Goal: Task Accomplishment & Management: Manage account settings

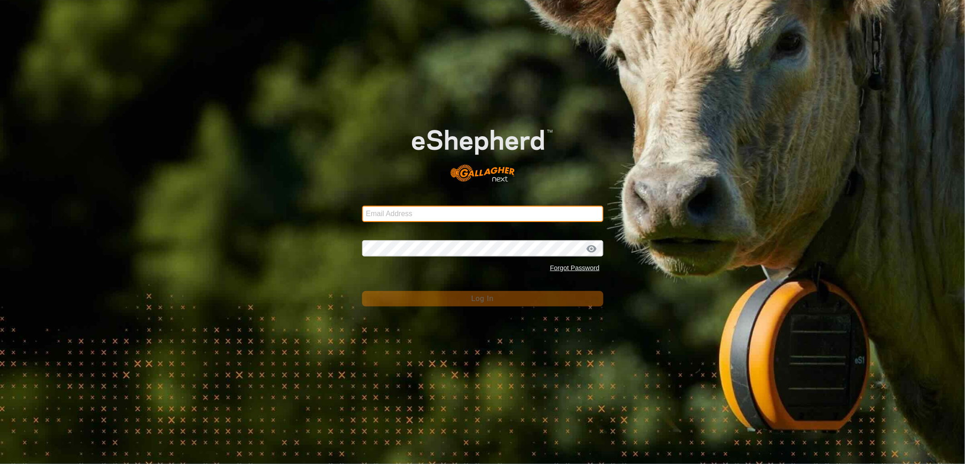
click at [437, 214] on input "Email Address" at bounding box center [482, 214] width 241 height 16
type input "heath.evans@heytesbury.com.au"
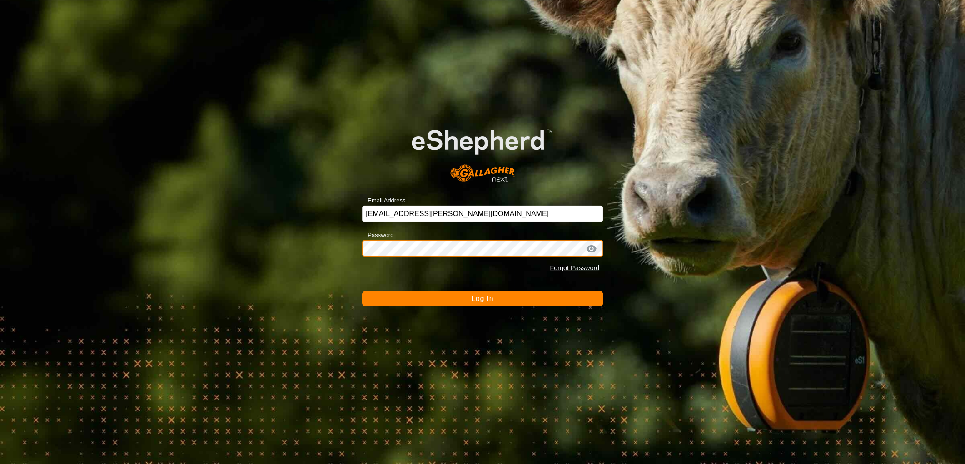
click at [362, 291] on button "Log In" at bounding box center [482, 298] width 241 height 15
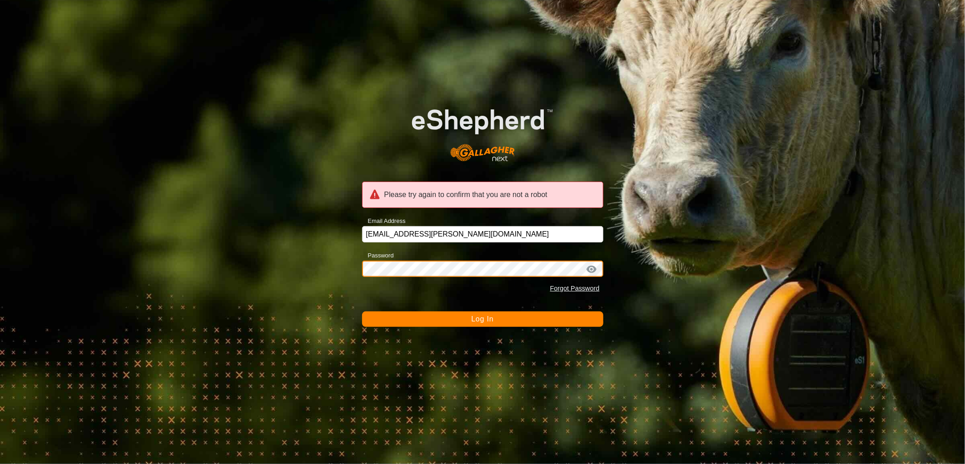
click at [356, 269] on div "Please try again to confirm that you are not a robot Email Address heath.evans@…" at bounding box center [482, 232] width 965 height 464
click at [362, 312] on button "Log In" at bounding box center [482, 319] width 241 height 15
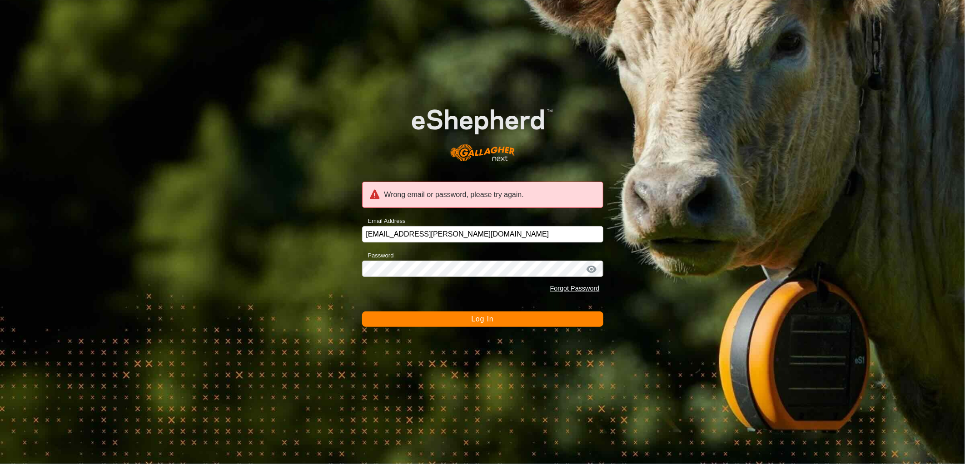
click at [592, 271] on div at bounding box center [591, 269] width 14 height 9
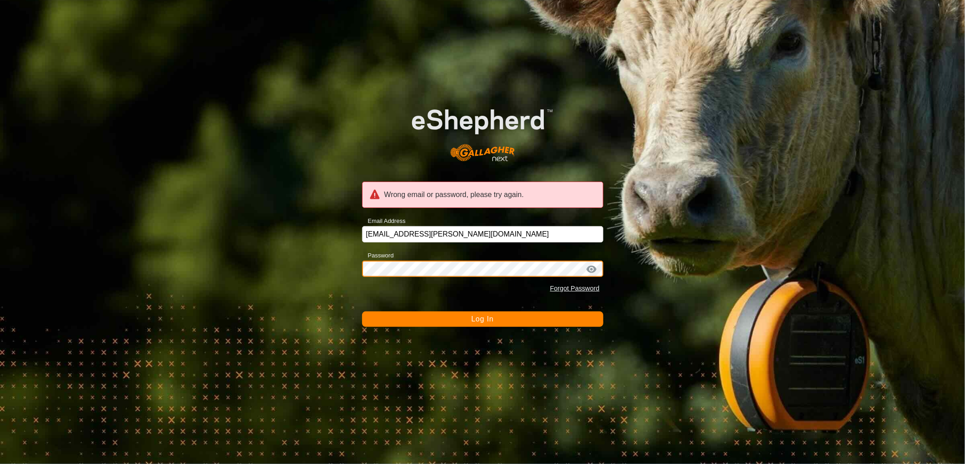
click at [351, 257] on div "Wrong email or password, please try again. Email Address heath.evans@heytesbury…" at bounding box center [482, 232] width 965 height 464
click at [362, 312] on button "Log In" at bounding box center [482, 319] width 241 height 15
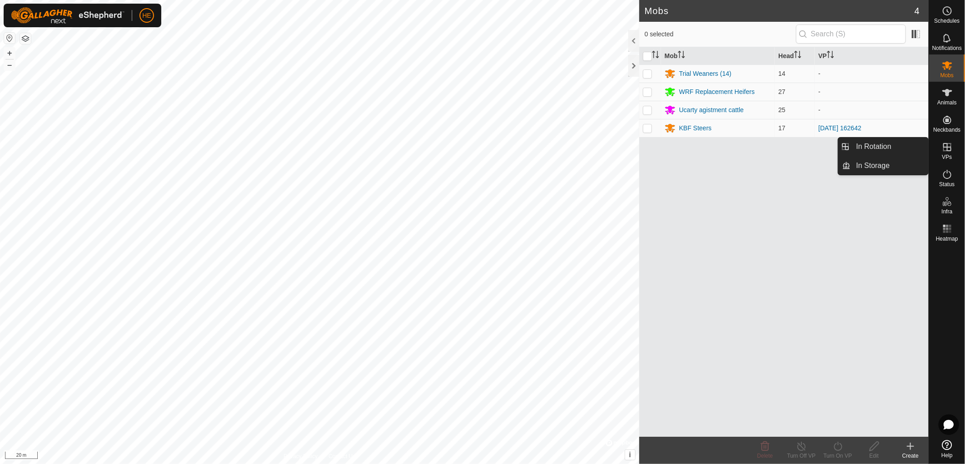
drag, startPoint x: 947, startPoint y: 145, endPoint x: 941, endPoint y: 142, distance: 6.7
click at [946, 145] on icon at bounding box center [947, 147] width 8 height 8
click at [898, 151] on link "In Rotation" at bounding box center [890, 147] width 78 height 18
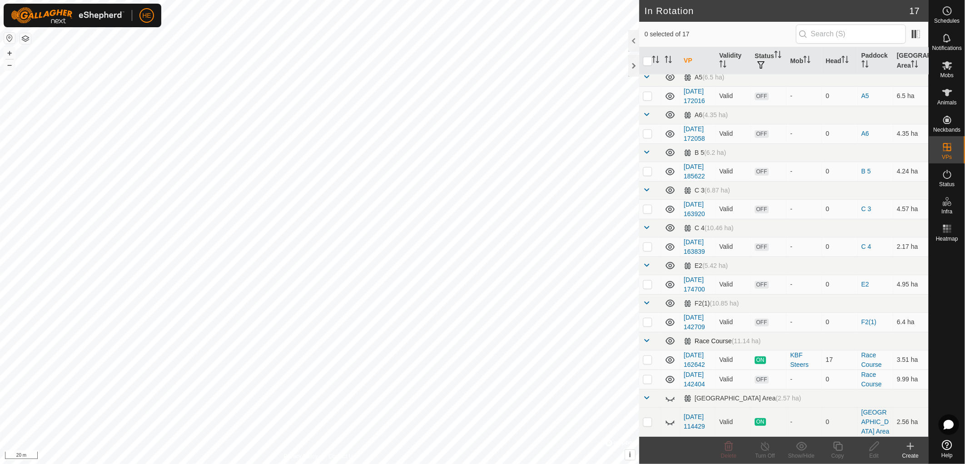
scroll to position [426, 0]
click at [647, 418] on p-checkbox at bounding box center [647, 421] width 9 height 7
checkbox input "false"
click at [648, 376] on p-checkbox at bounding box center [647, 379] width 9 height 7
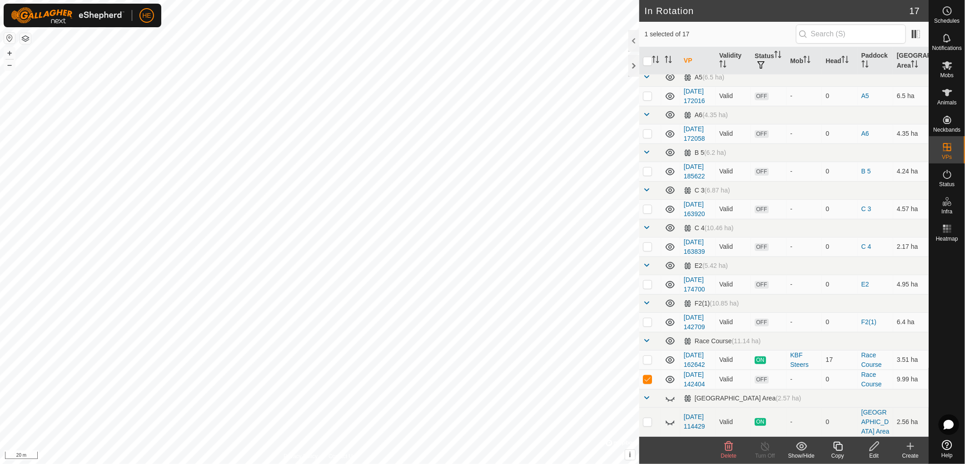
click at [729, 451] on icon at bounding box center [728, 446] width 11 height 11
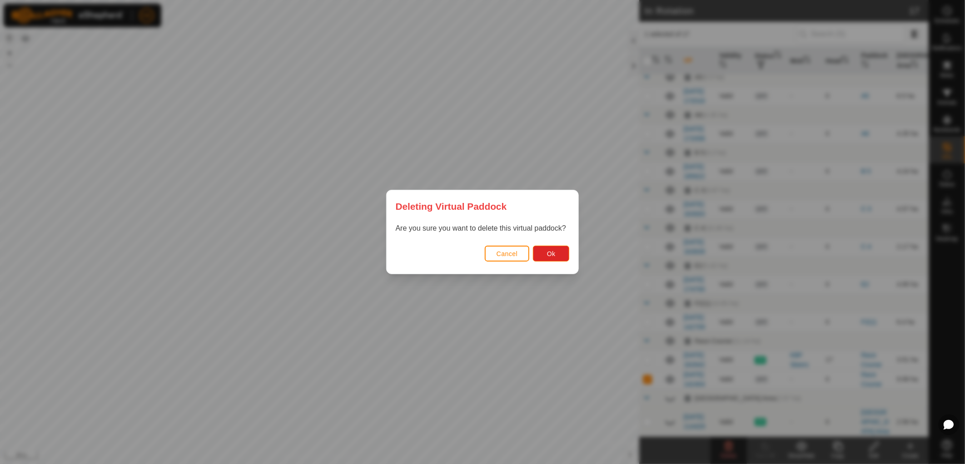
click at [565, 262] on div "Cancel Ok" at bounding box center [482, 258] width 192 height 31
click at [552, 255] on span "Ok" at bounding box center [551, 253] width 9 height 7
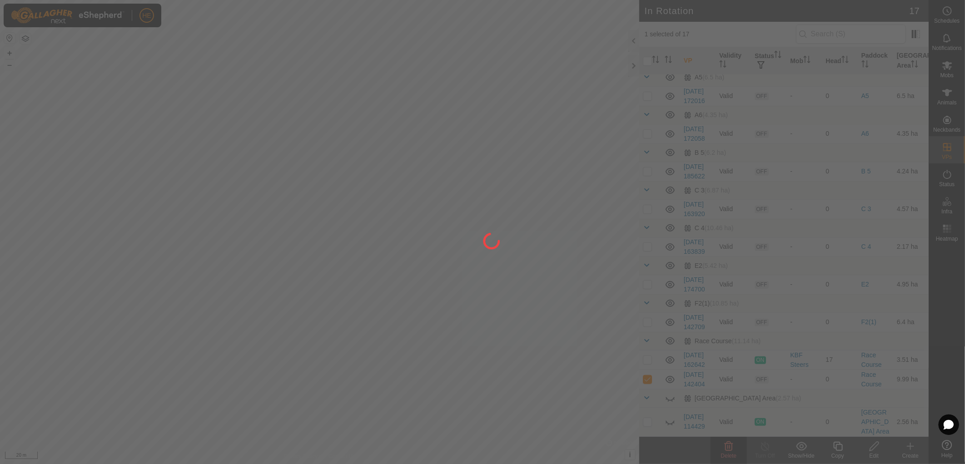
checkbox input "false"
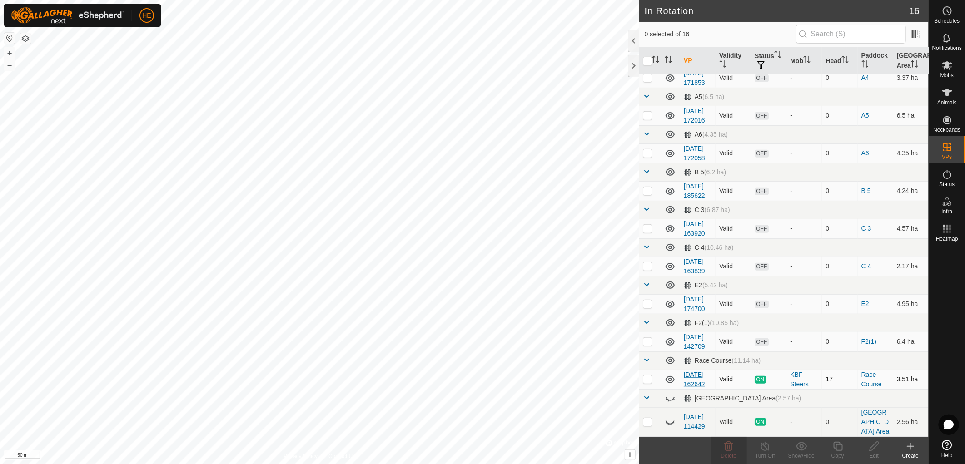
scroll to position [396, 0]
click at [671, 421] on icon at bounding box center [669, 423] width 9 height 4
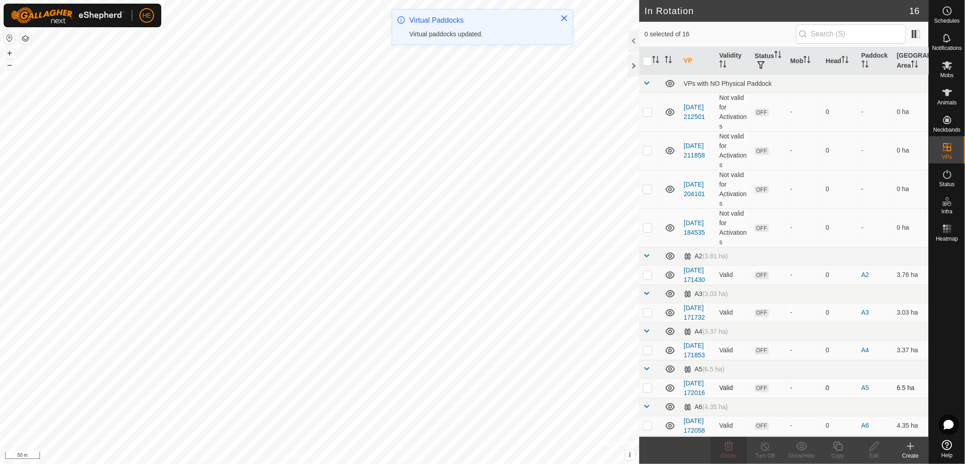
click at [646, 391] on p-checkbox at bounding box center [647, 387] width 9 height 7
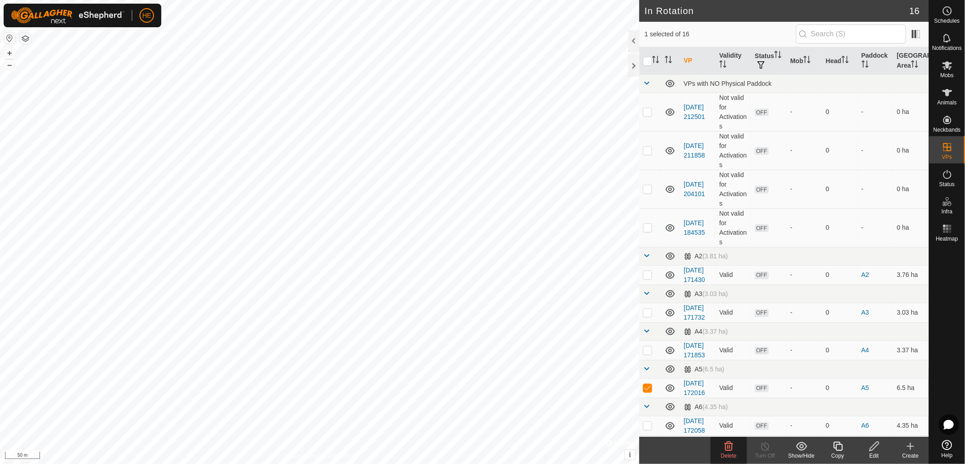
click at [727, 455] on span "Delete" at bounding box center [729, 456] width 16 height 6
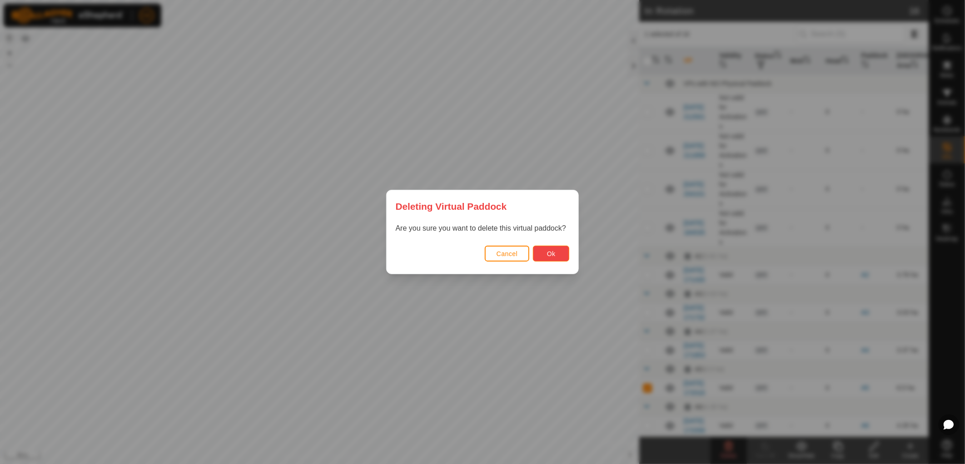
click at [552, 253] on span "Ok" at bounding box center [551, 253] width 9 height 7
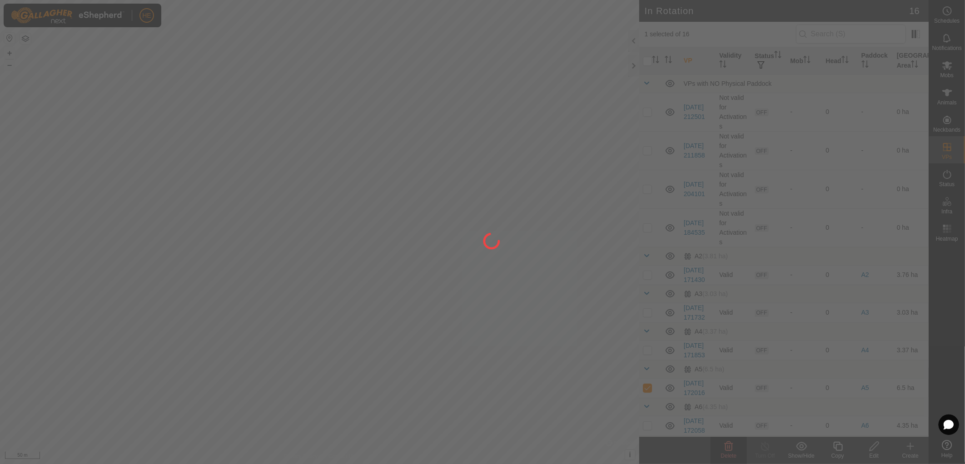
checkbox input "false"
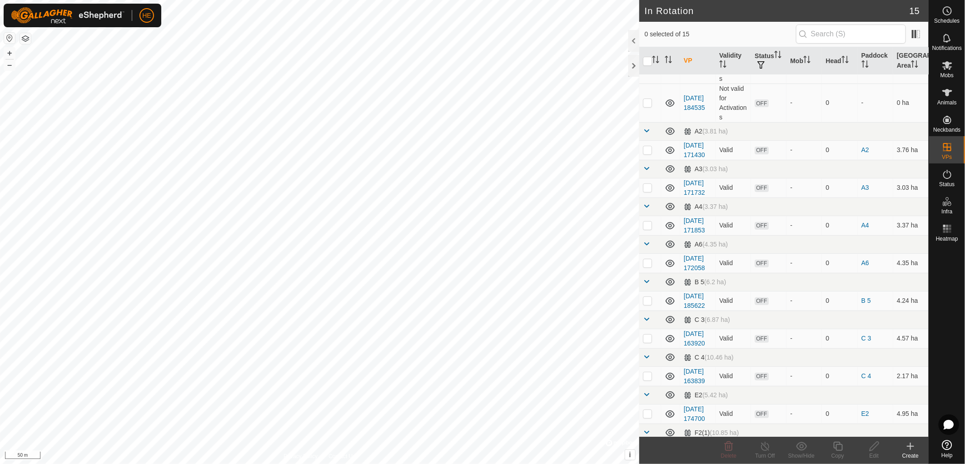
scroll to position [350, 0]
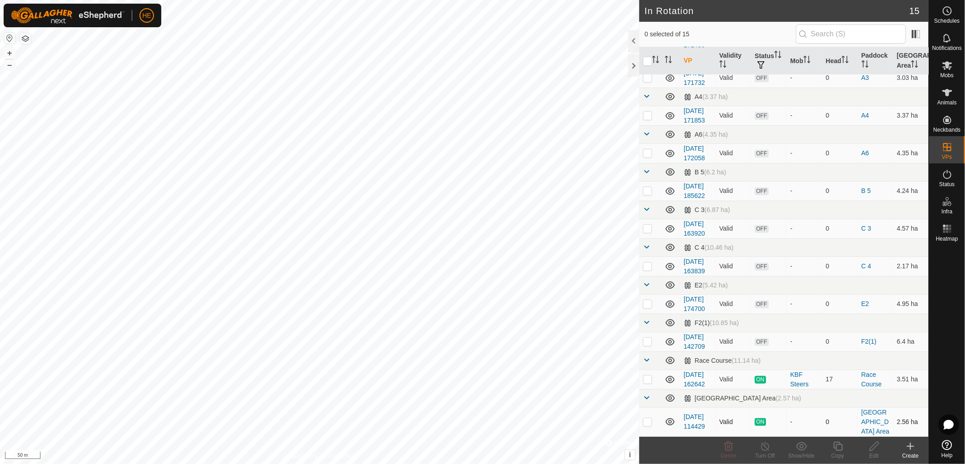
click at [647, 418] on p-checkbox at bounding box center [647, 421] width 9 height 7
checkbox input "true"
click at [764, 450] on icon at bounding box center [764, 446] width 11 height 11
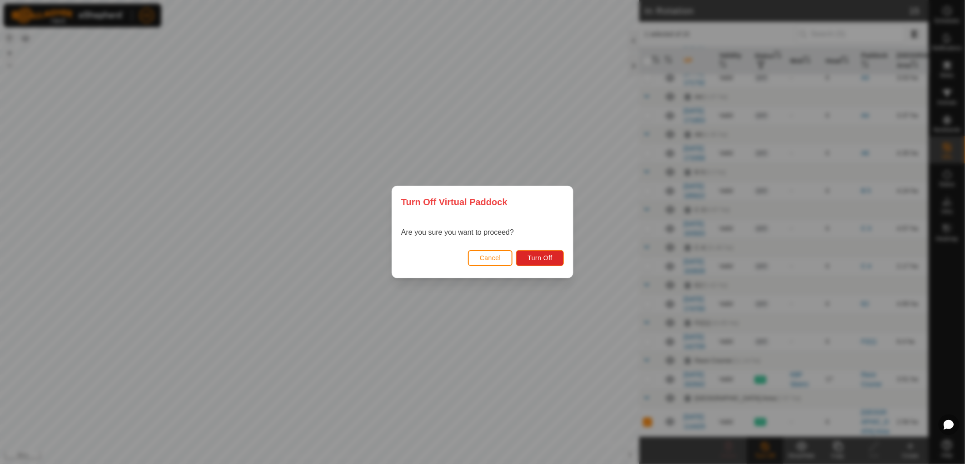
click at [553, 271] on div "Cancel Turn Off" at bounding box center [482, 262] width 181 height 31
click at [549, 260] on span "Turn Off" at bounding box center [539, 257] width 25 height 7
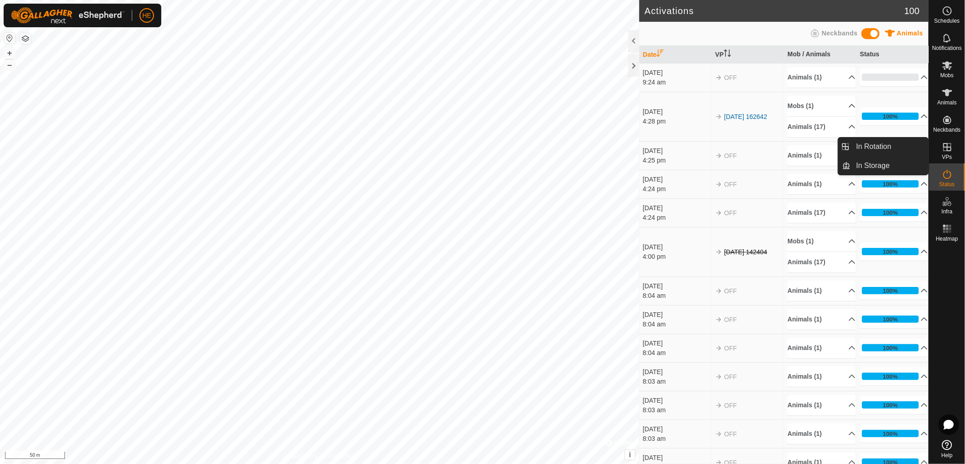
click at [948, 151] on icon at bounding box center [946, 147] width 11 height 11
click at [880, 142] on link "In Rotation" at bounding box center [890, 147] width 78 height 18
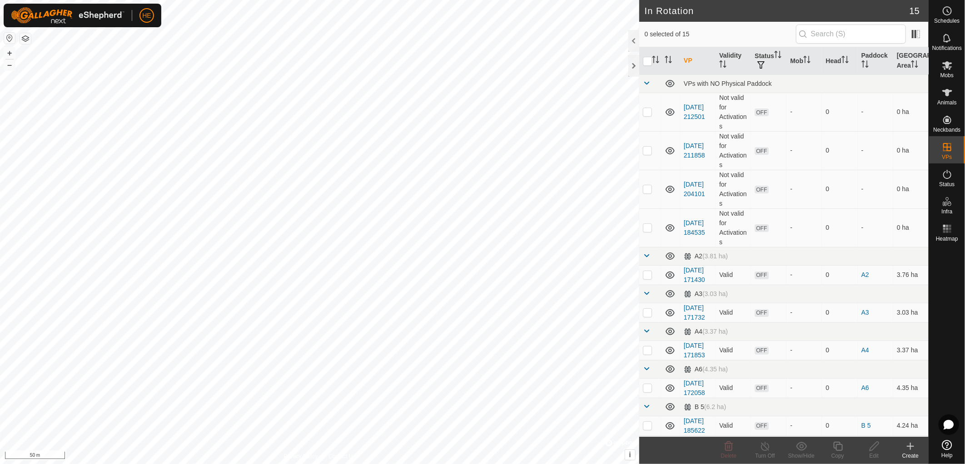
click at [910, 455] on div "Create" at bounding box center [910, 456] width 36 height 8
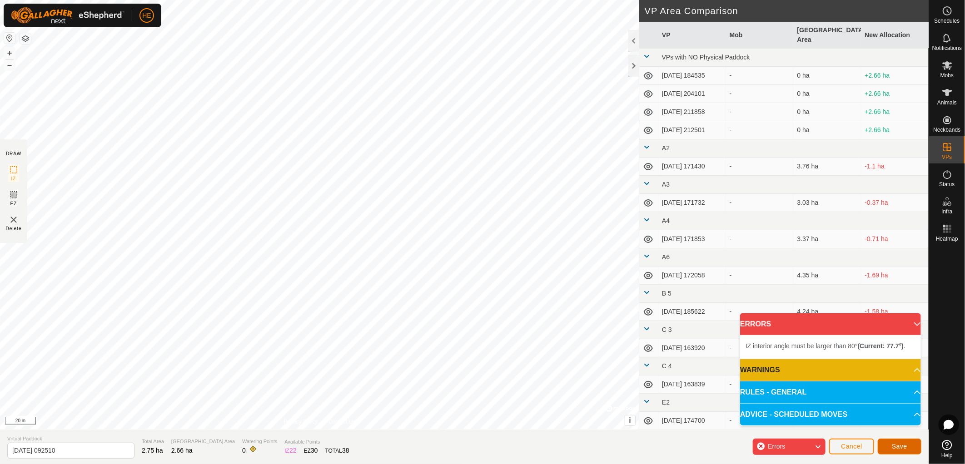
click at [899, 447] on span "Save" at bounding box center [898, 446] width 15 height 7
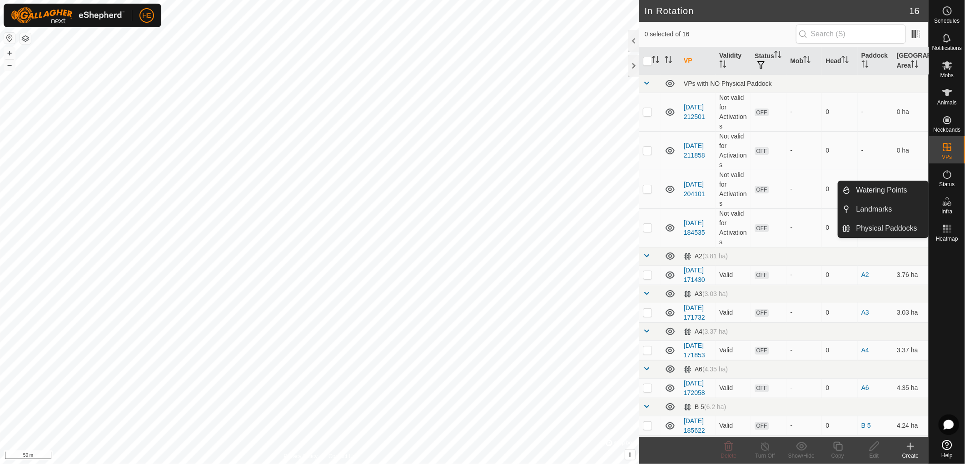
click at [943, 201] on icon at bounding box center [946, 201] width 11 height 11
click at [876, 193] on link "Watering Points" at bounding box center [890, 190] width 78 height 18
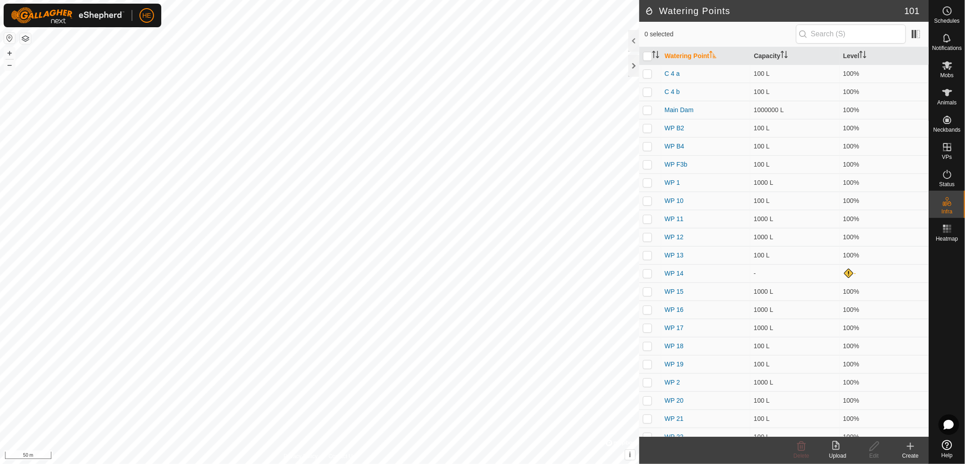
click at [911, 455] on div "Create" at bounding box center [910, 456] width 36 height 8
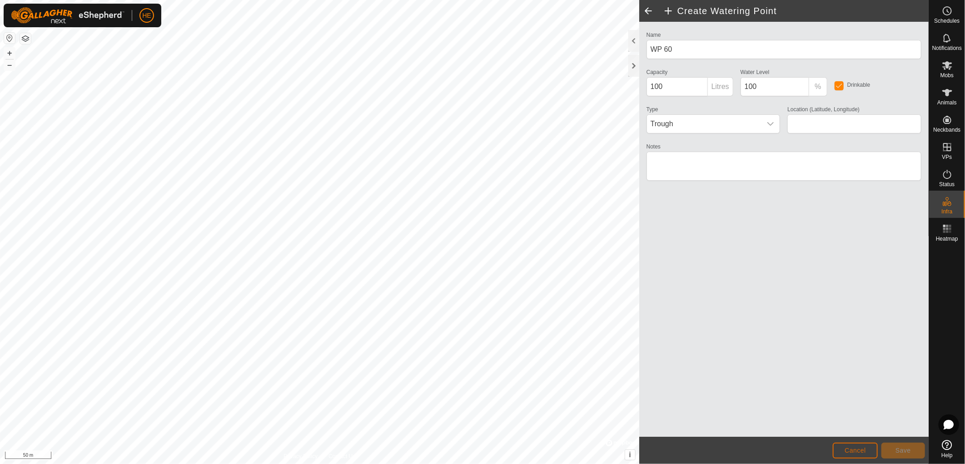
click at [864, 451] on span "Cancel" at bounding box center [854, 450] width 21 height 7
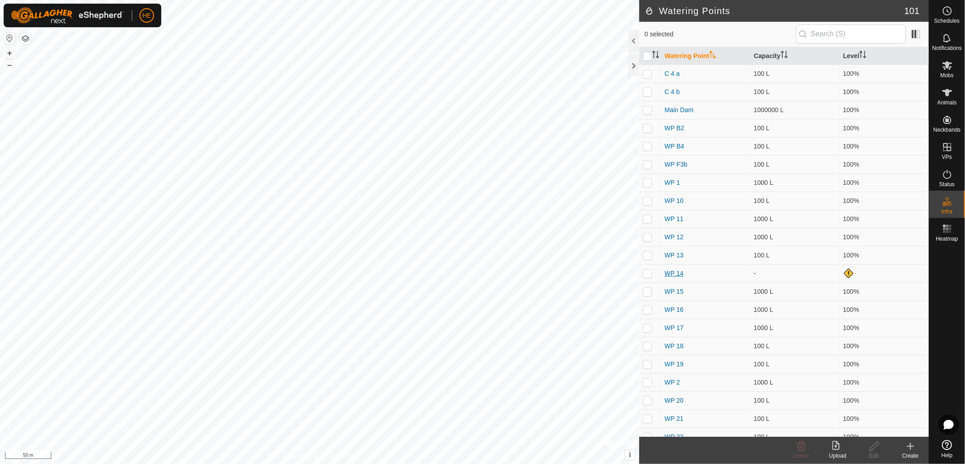
click at [678, 274] on link "WP 14" at bounding box center [673, 273] width 19 height 7
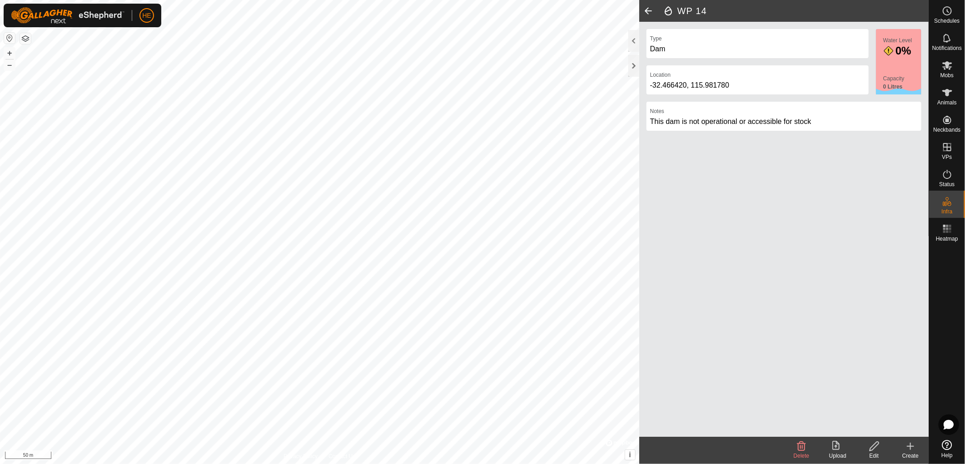
click at [647, 8] on span at bounding box center [648, 11] width 18 height 22
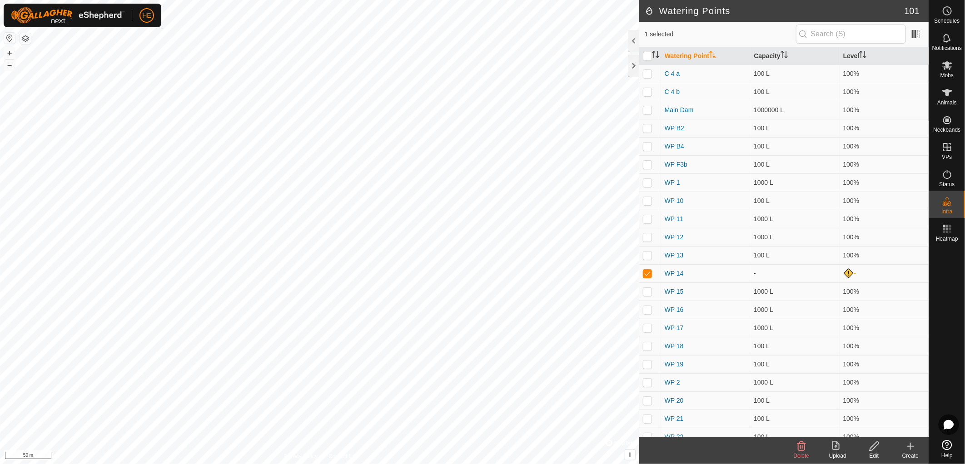
click at [650, 274] on p-checkbox at bounding box center [647, 273] width 9 height 7
checkbox input "false"
click at [947, 63] on icon at bounding box center [947, 65] width 10 height 9
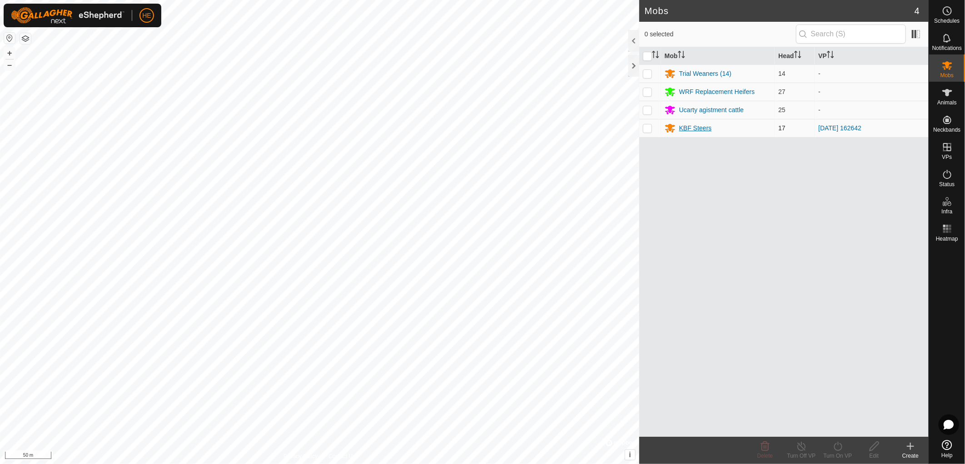
click at [686, 125] on div "KBF Steers" at bounding box center [695, 129] width 33 height 10
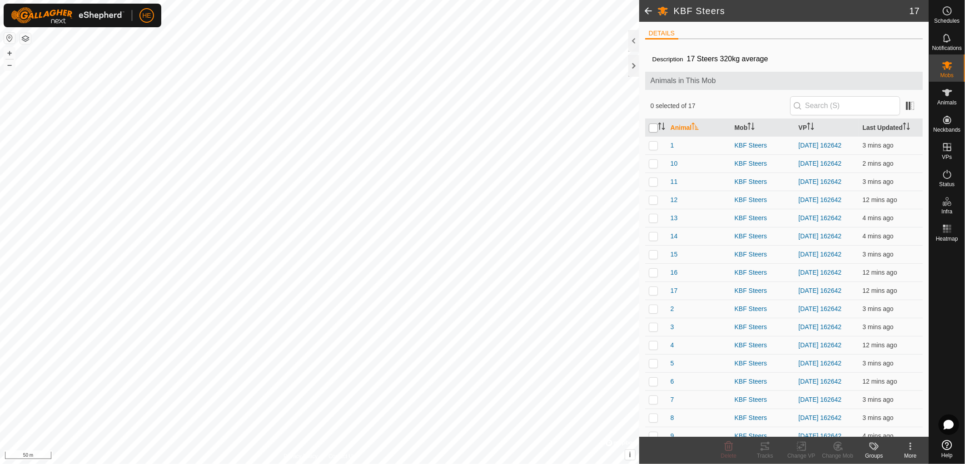
click at [651, 129] on input "checkbox" at bounding box center [652, 128] width 9 height 9
checkbox input "true"
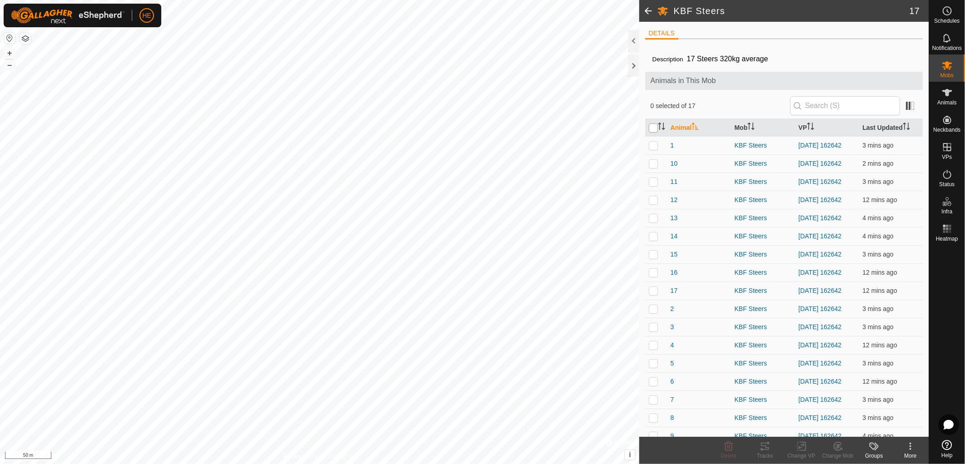
checkbox input "true"
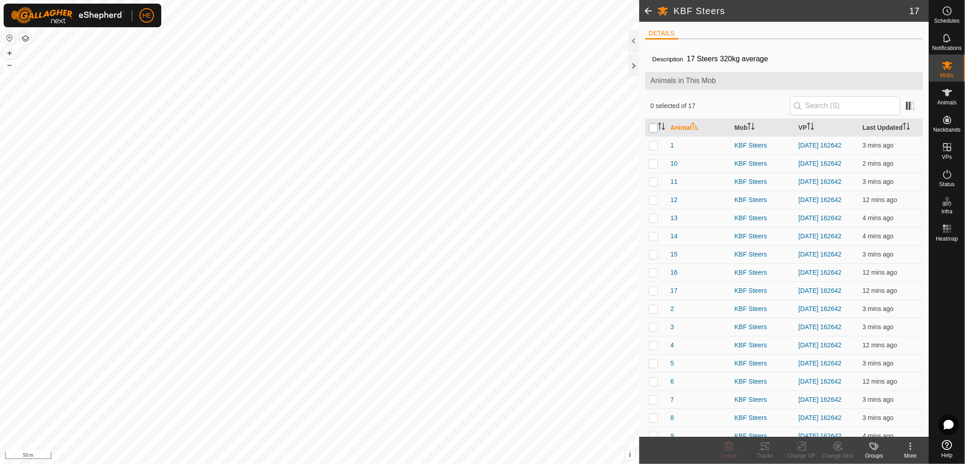
checkbox input "true"
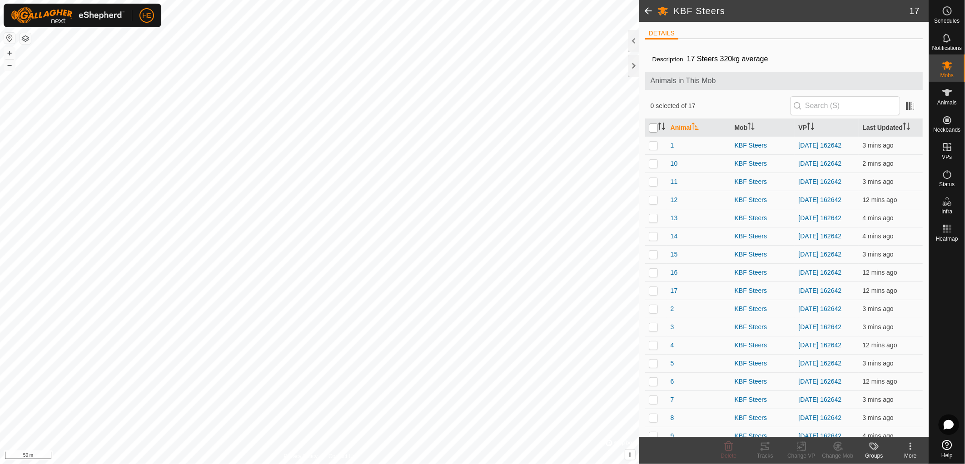
checkbox input "true"
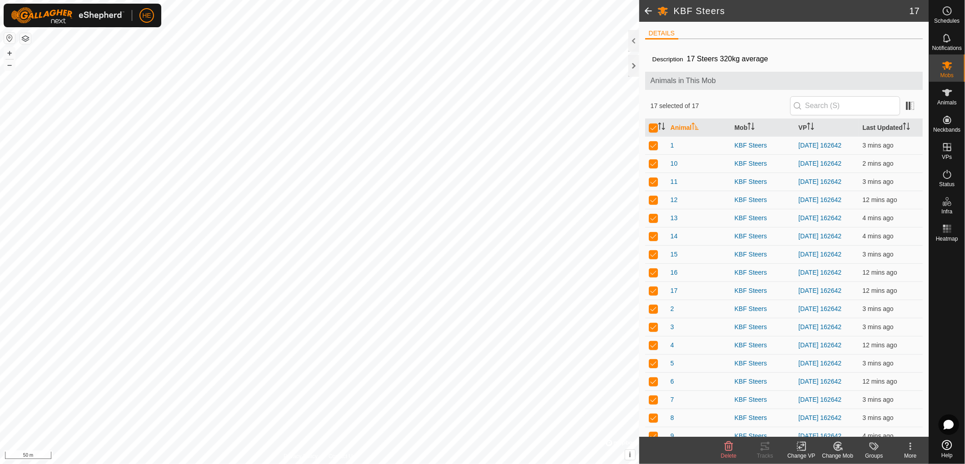
click at [801, 450] on icon at bounding box center [801, 446] width 11 height 11
click at [817, 410] on link "Choose VP..." at bounding box center [828, 407] width 90 height 18
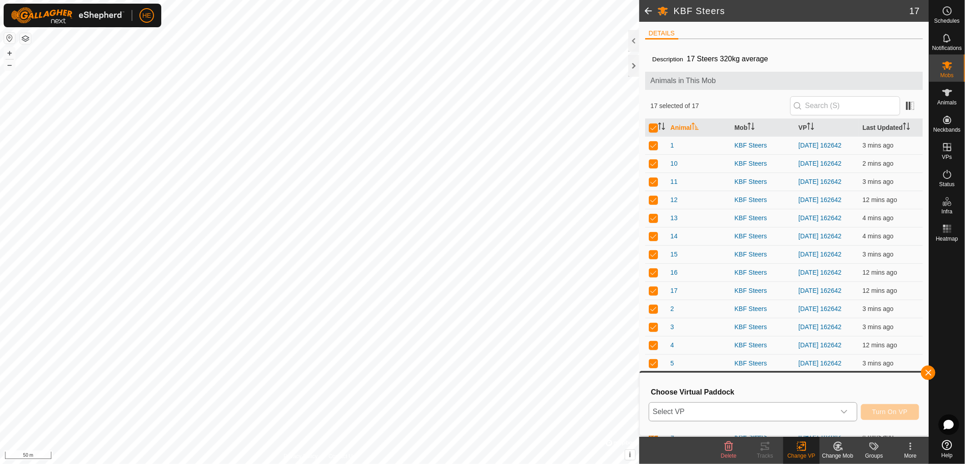
click at [782, 414] on span "Select VP" at bounding box center [742, 412] width 186 height 18
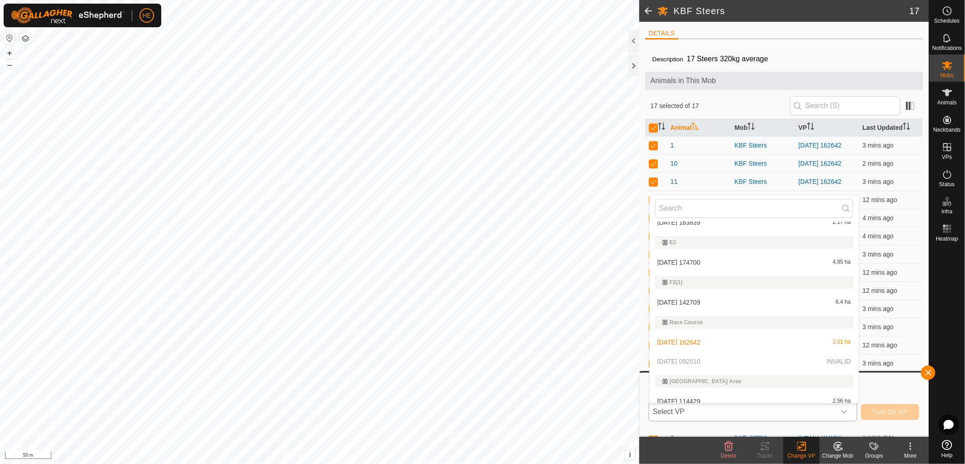
scroll to position [373, 0]
click at [684, 353] on p-selectitem "2025-08-11 092510 INVALID" at bounding box center [753, 355] width 209 height 18
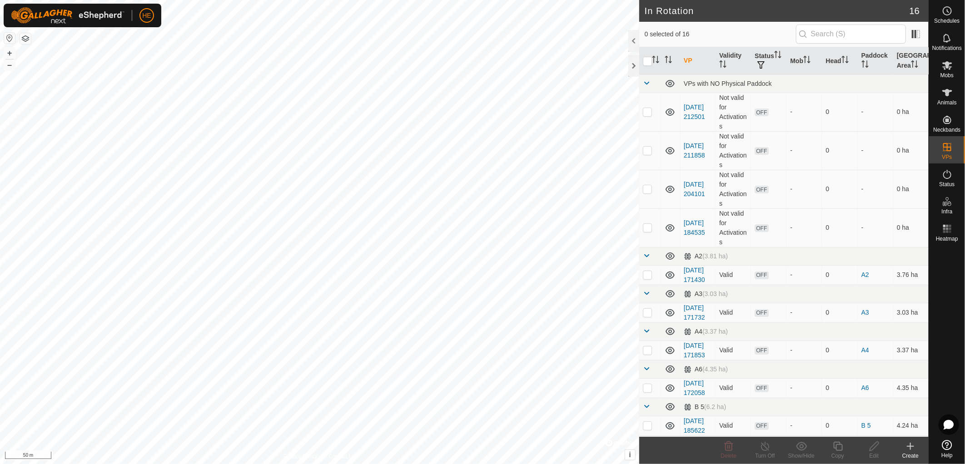
checkbox input "true"
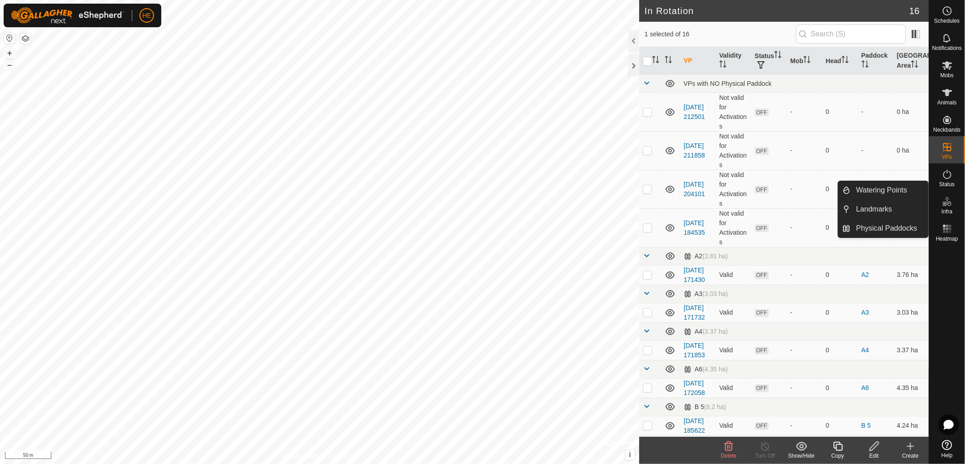
click at [947, 203] on icon at bounding box center [949, 203] width 4 height 5
click at [907, 225] on link "Physical Paddocks" at bounding box center [890, 228] width 78 height 18
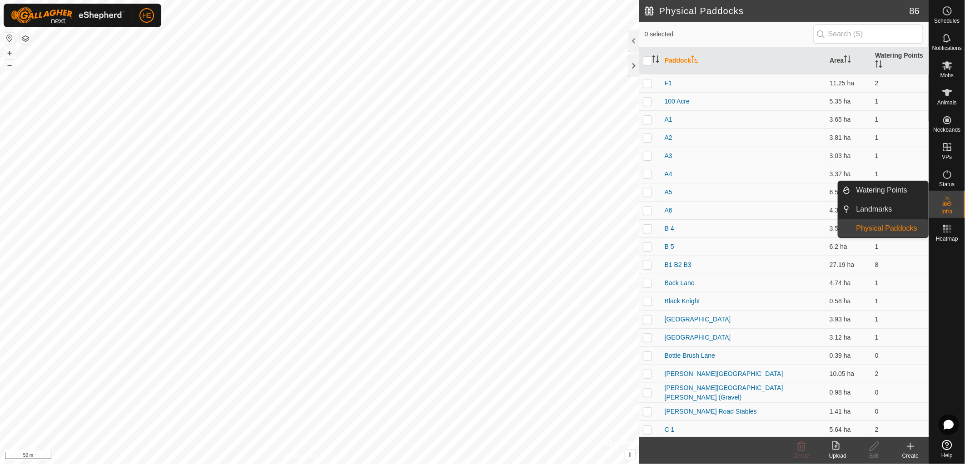
click at [947, 201] on icon at bounding box center [946, 201] width 11 height 11
click at [884, 193] on link "Watering Points" at bounding box center [890, 190] width 78 height 18
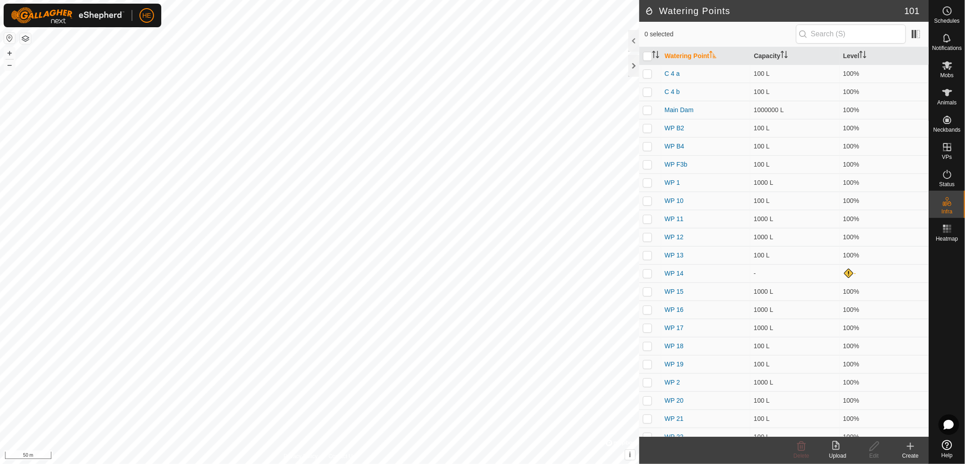
click at [913, 456] on div "Create" at bounding box center [910, 456] width 36 height 8
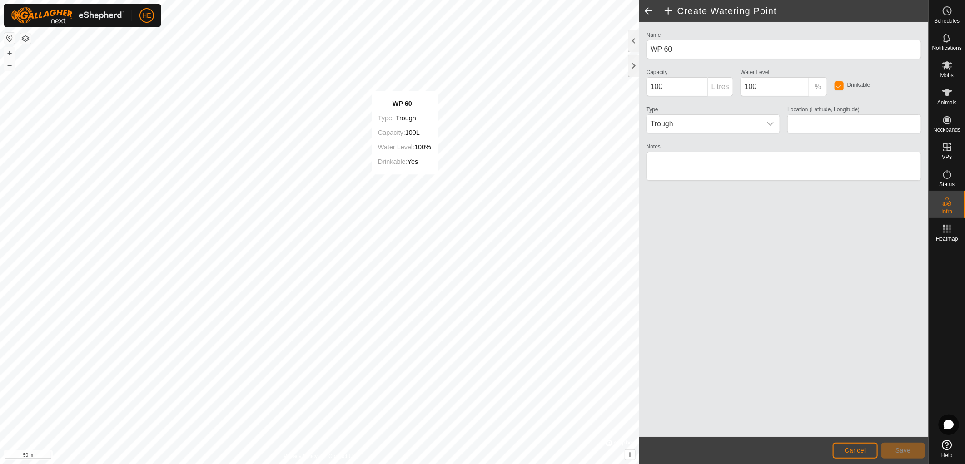
type input "-32.469331, 115.984214"
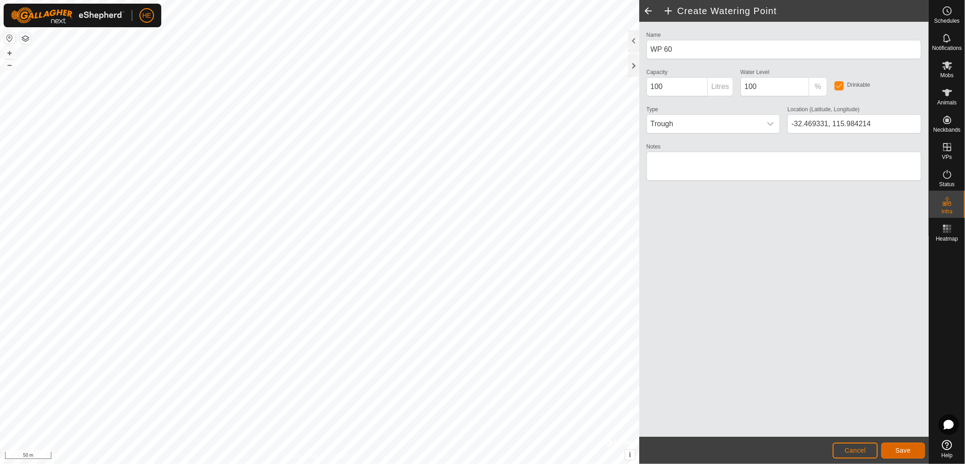
click at [907, 449] on span "Save" at bounding box center [902, 450] width 15 height 7
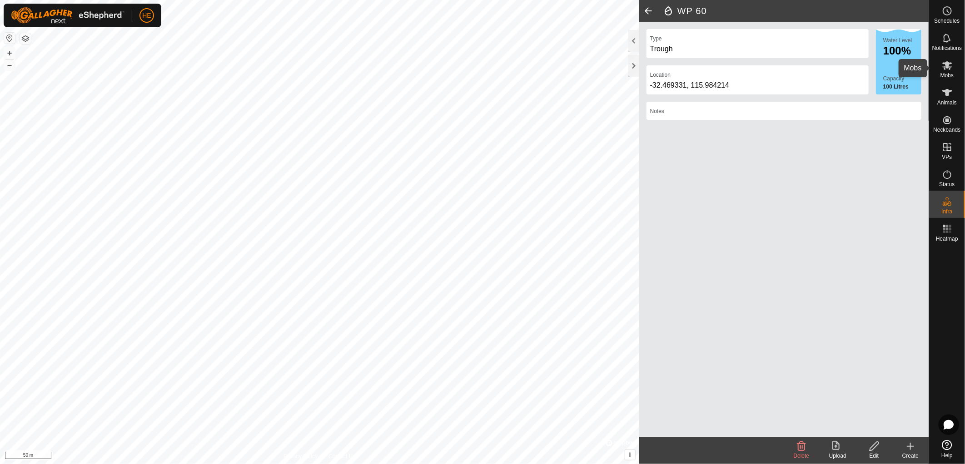
click at [954, 65] on es-mob-svg-icon at bounding box center [947, 65] width 16 height 15
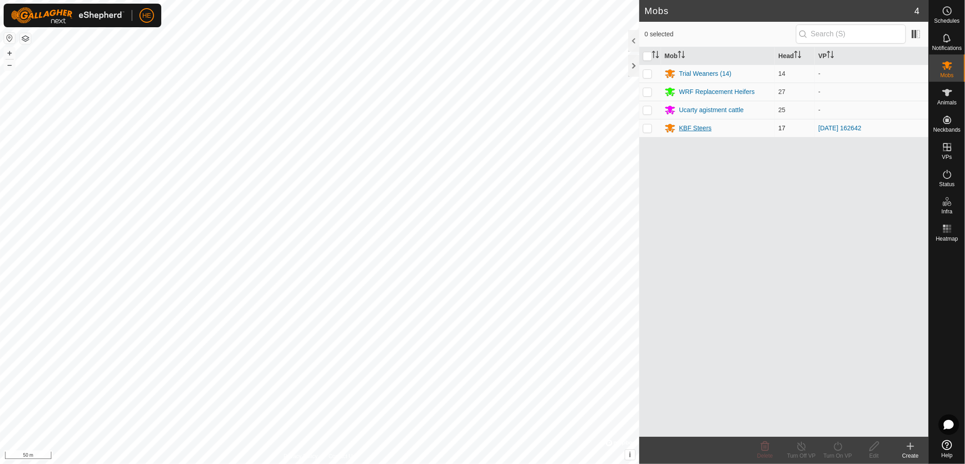
click at [703, 131] on div "KBF Steers" at bounding box center [695, 129] width 33 height 10
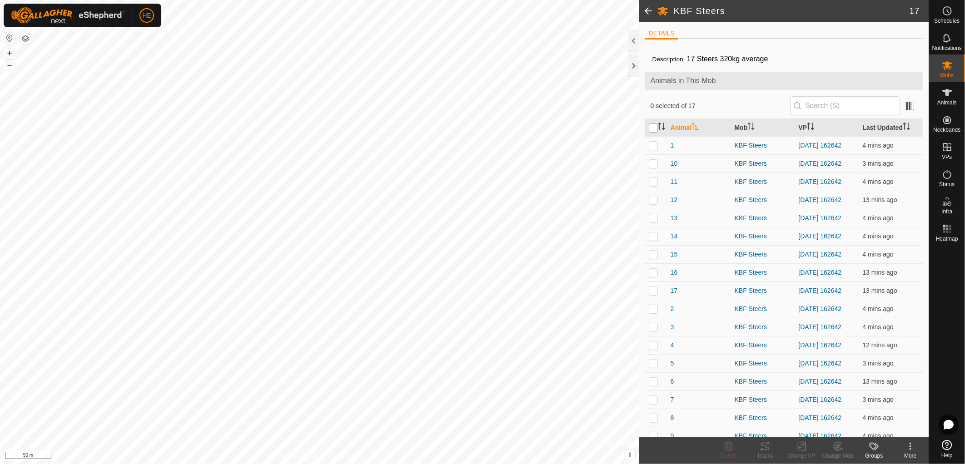
click at [652, 131] on input "checkbox" at bounding box center [652, 128] width 9 height 9
checkbox input "true"
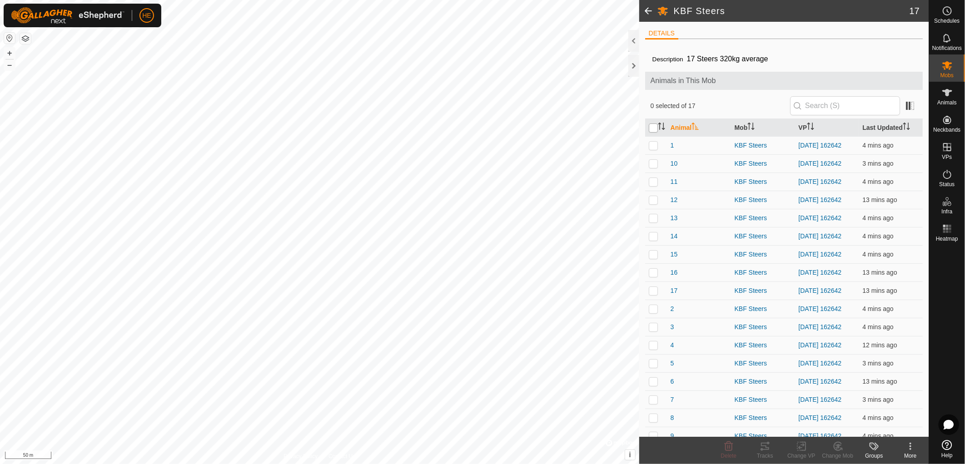
checkbox input "true"
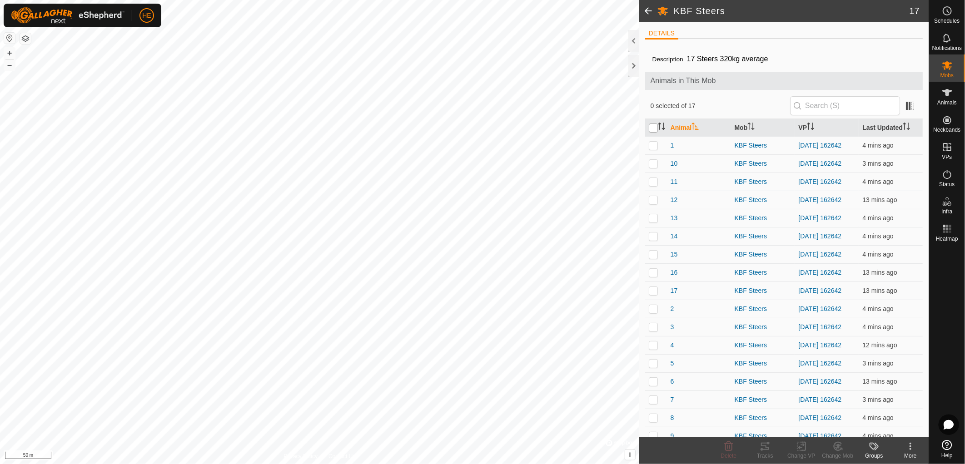
checkbox input "true"
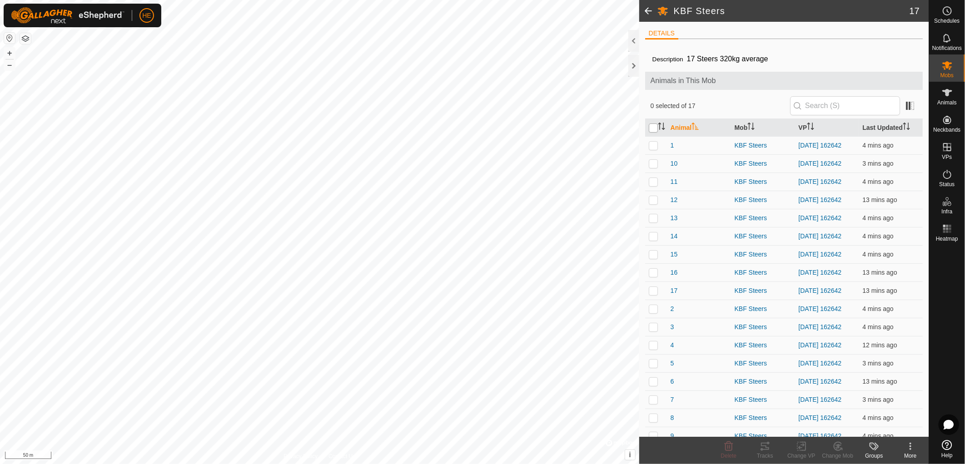
checkbox input "true"
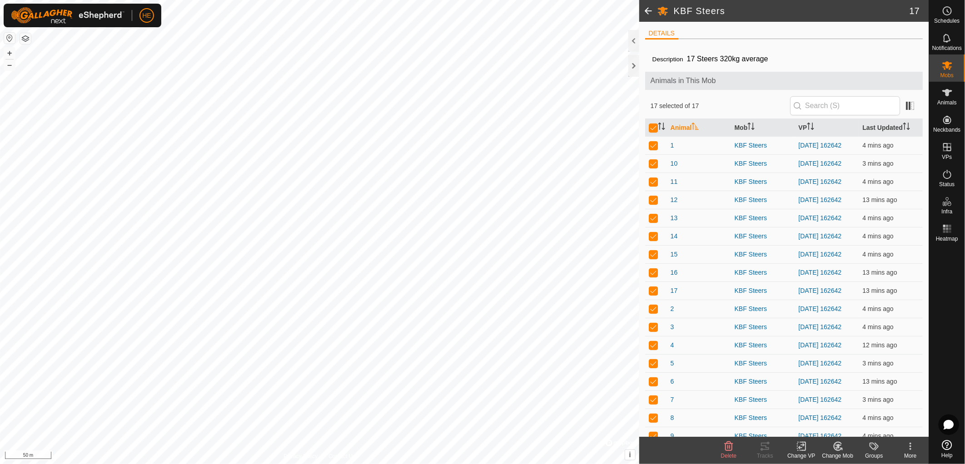
click at [797, 446] on rect at bounding box center [801, 446] width 8 height 8
click at [819, 407] on link "Choose VP..." at bounding box center [828, 407] width 90 height 18
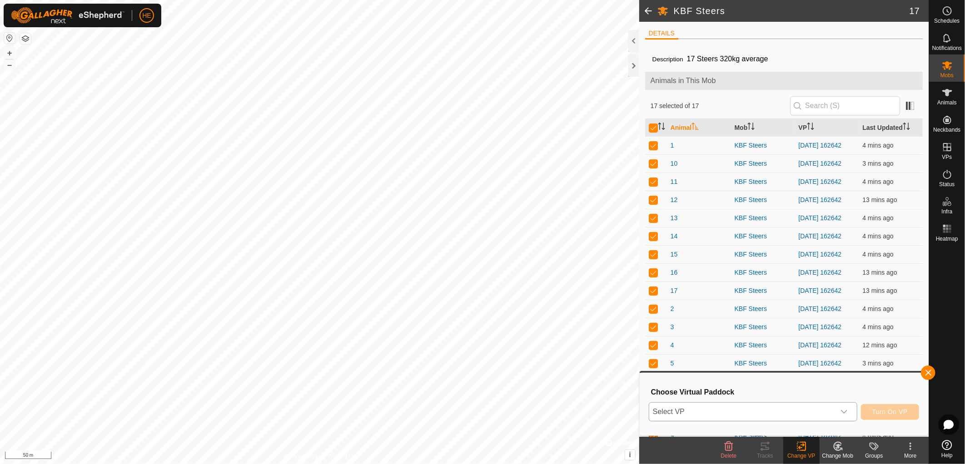
click at [710, 415] on span "Select VP" at bounding box center [742, 412] width 186 height 18
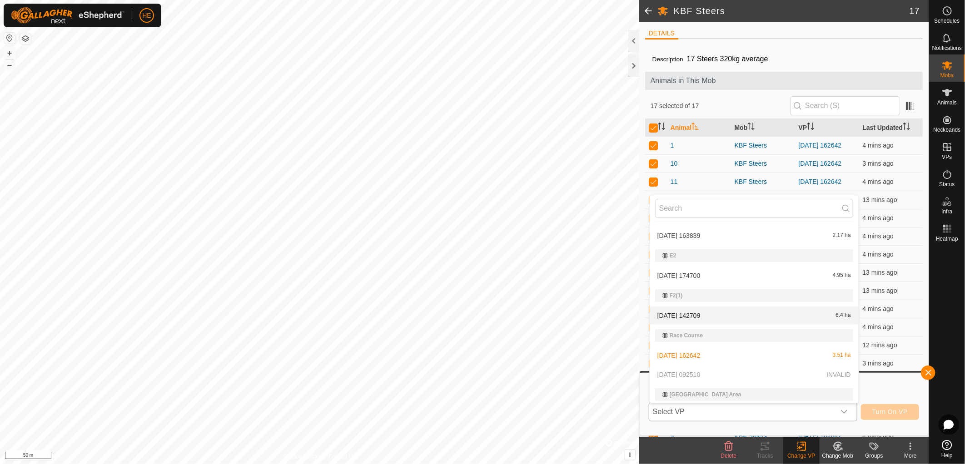
scroll to position [373, 0]
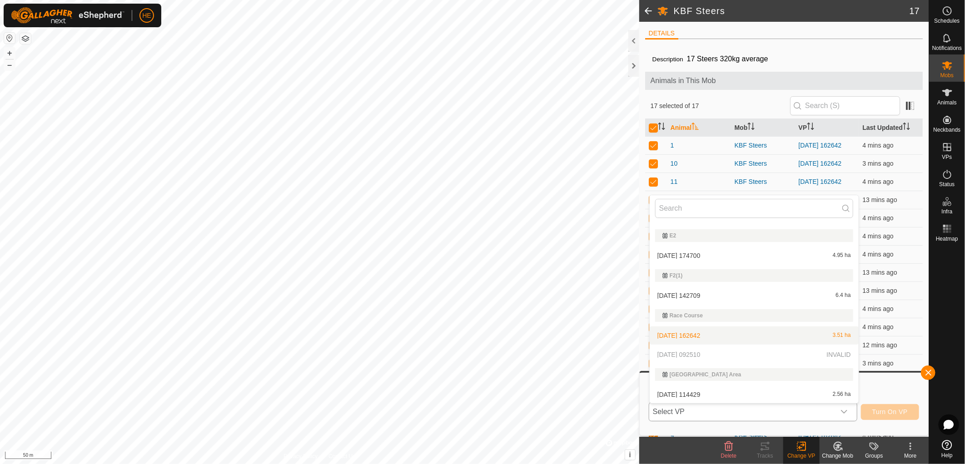
click at [673, 353] on p-selectitem "2025-08-11 092510 INVALID" at bounding box center [753, 355] width 209 height 18
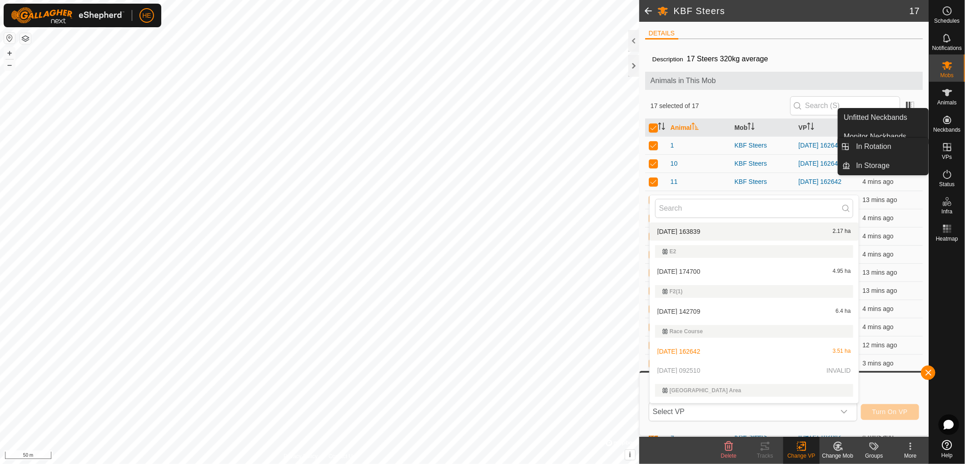
click at [946, 147] on icon at bounding box center [947, 147] width 8 height 8
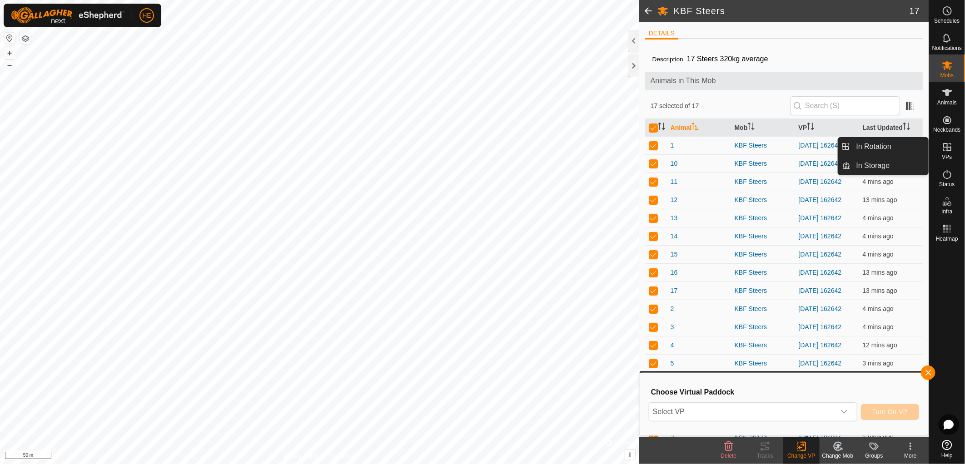
click at [946, 147] on icon at bounding box center [947, 147] width 8 height 8
click at [945, 154] on span "VPs" at bounding box center [946, 156] width 10 height 5
click at [947, 152] on icon at bounding box center [946, 147] width 11 height 11
click at [648, 10] on span at bounding box center [648, 11] width 18 height 22
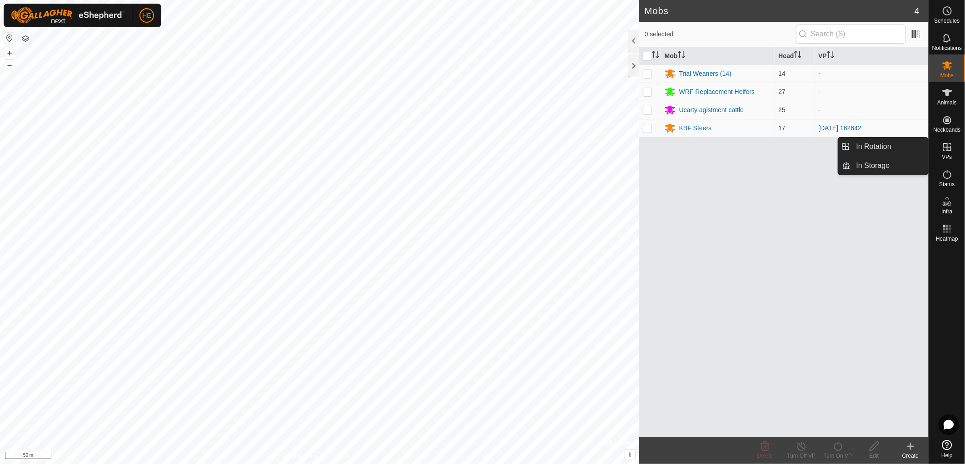
click at [947, 150] on icon at bounding box center [947, 147] width 8 height 8
click at [945, 153] on es-virtualpaddocks-svg-icon at bounding box center [947, 147] width 16 height 15
drag, startPoint x: 945, startPoint y: 153, endPoint x: 938, endPoint y: 99, distance: 54.1
click at [938, 100] on span "Animals" at bounding box center [947, 102] width 20 height 5
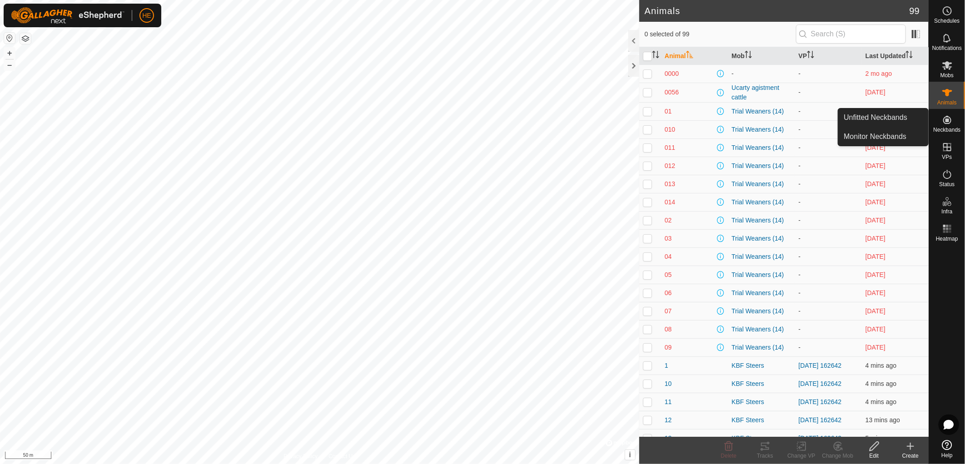
click at [945, 131] on span "Neckbands" at bounding box center [946, 129] width 27 height 5
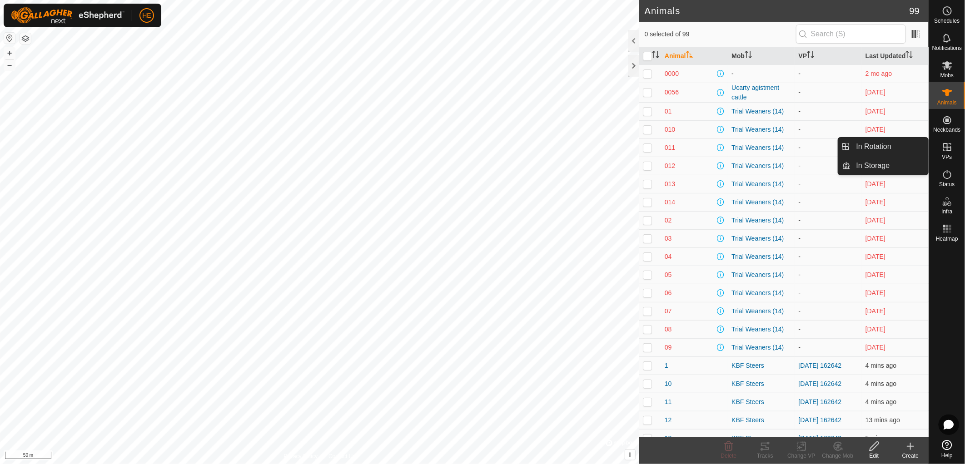
click at [945, 149] on icon at bounding box center [946, 147] width 11 height 11
click at [905, 148] on link "In Rotation" at bounding box center [890, 147] width 78 height 18
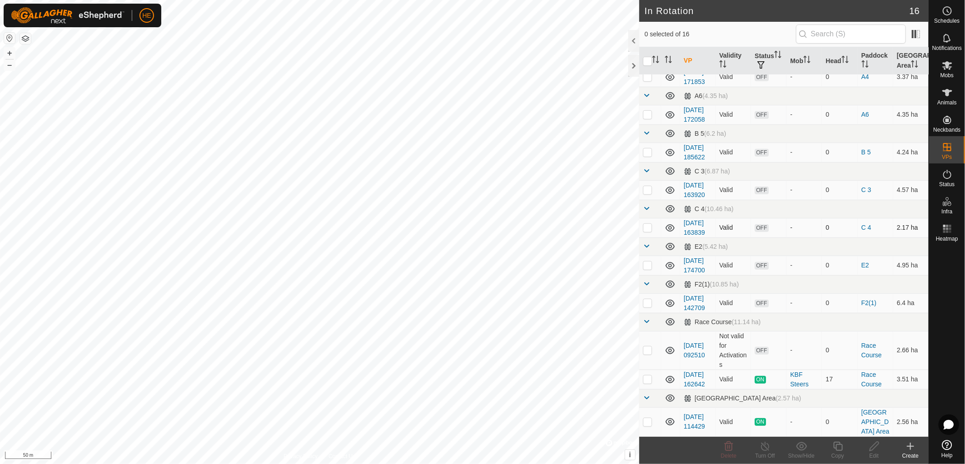
scroll to position [388, 0]
click at [651, 346] on p-checkbox at bounding box center [647, 349] width 9 height 7
checkbox input "true"
click at [871, 454] on div "Edit" at bounding box center [874, 456] width 36 height 8
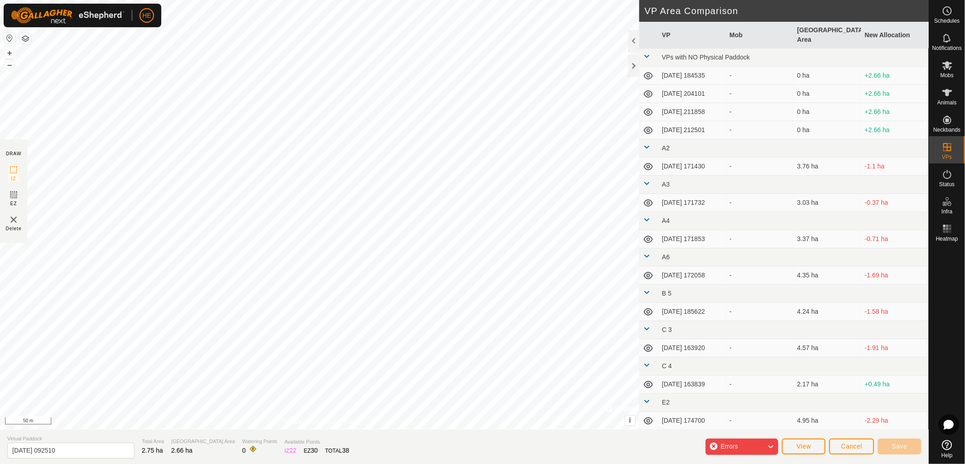
click at [768, 444] on icon at bounding box center [770, 447] width 7 height 12
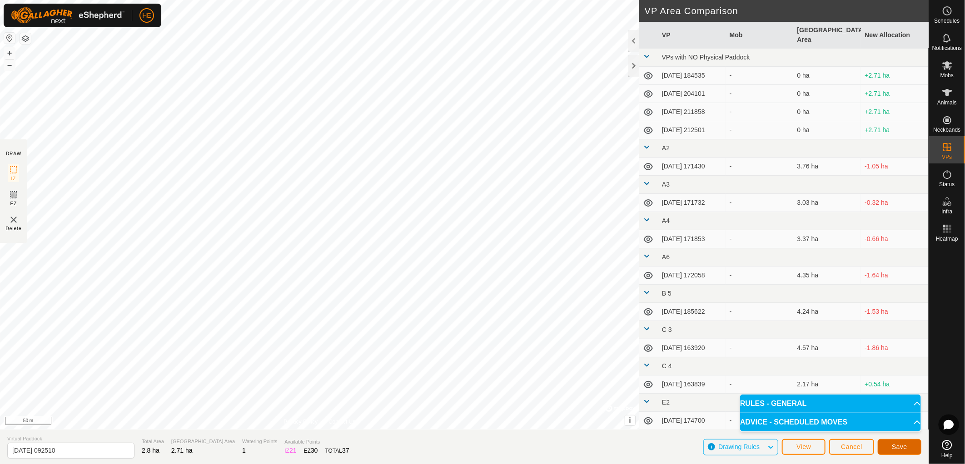
click at [901, 447] on span "Save" at bounding box center [898, 446] width 15 height 7
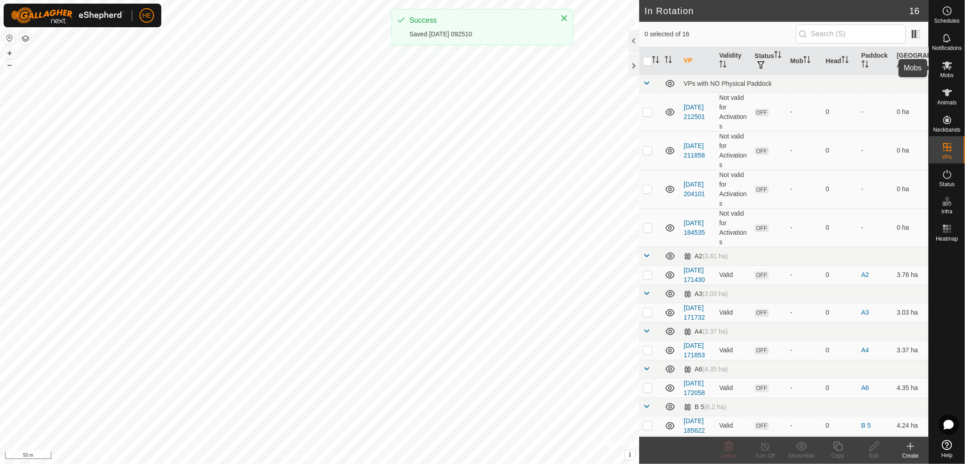
click at [947, 70] on icon at bounding box center [946, 65] width 11 height 11
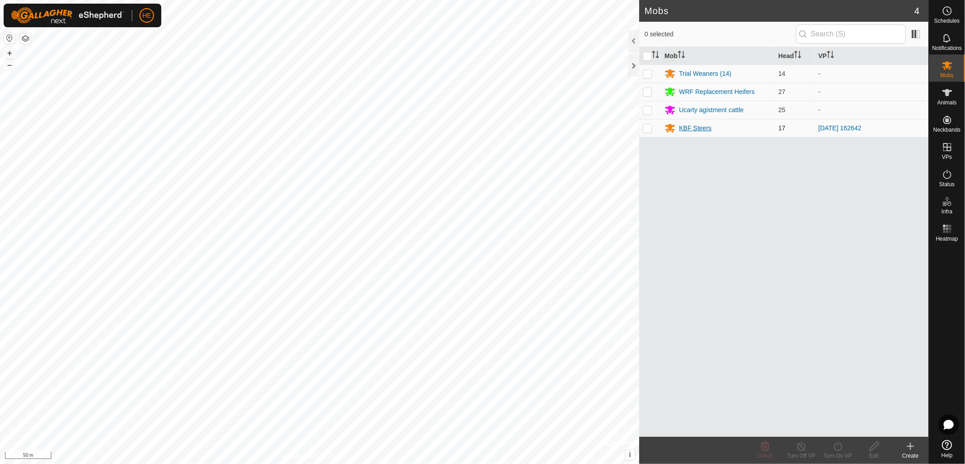
click at [679, 129] on div "KBF Steers" at bounding box center [695, 129] width 33 height 10
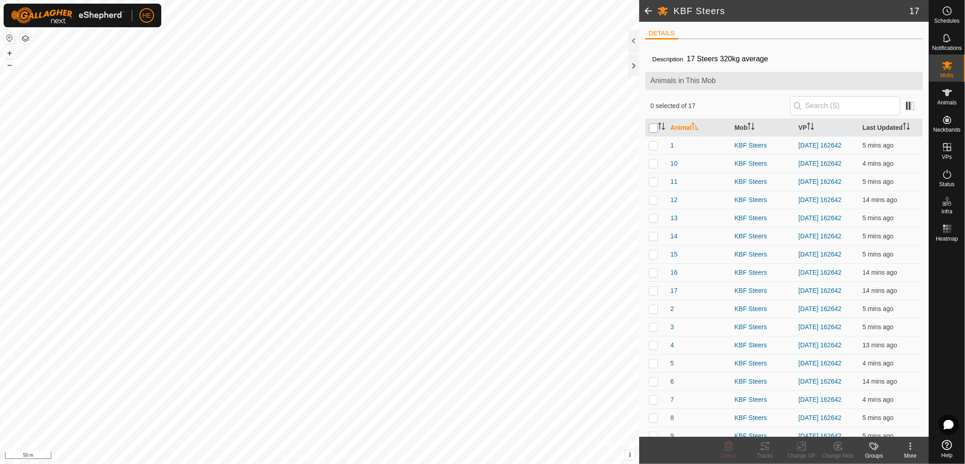
click at [650, 129] on input "checkbox" at bounding box center [652, 128] width 9 height 9
checkbox input "true"
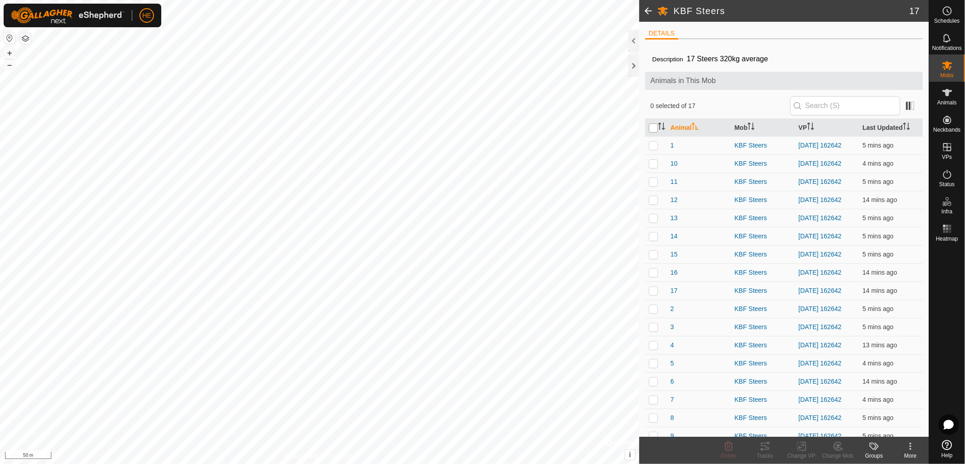
checkbox input "true"
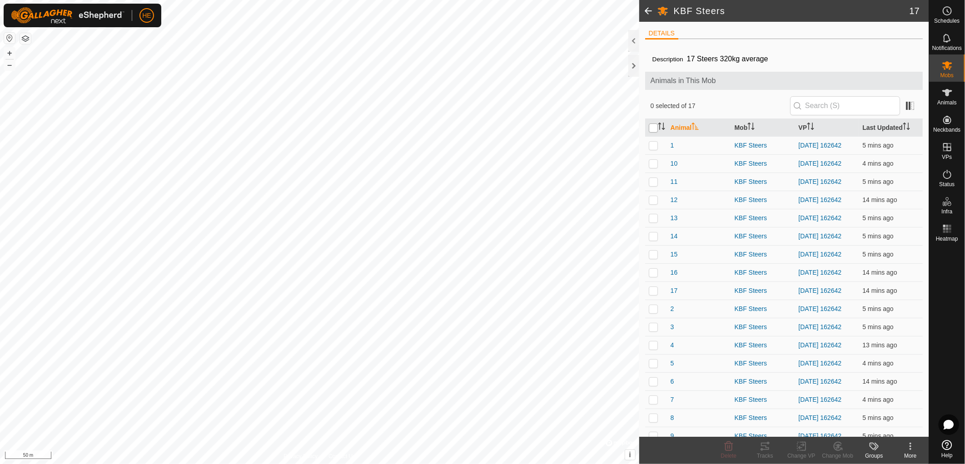
checkbox input "true"
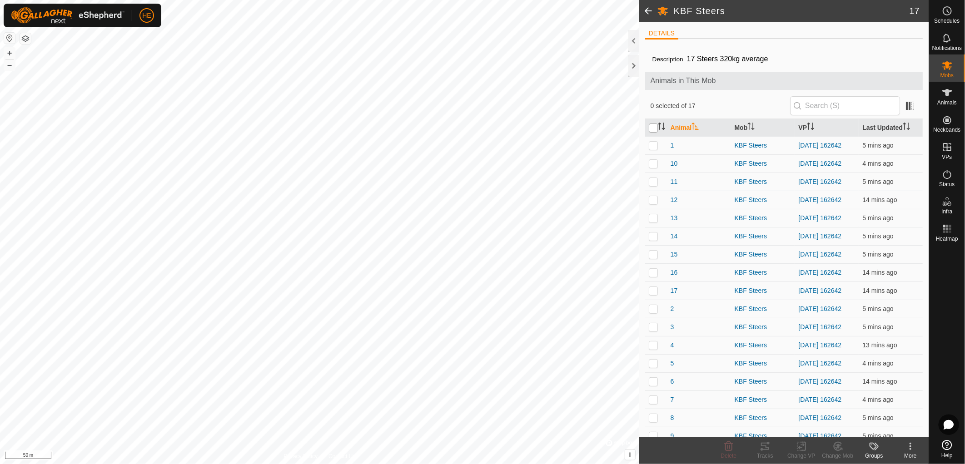
checkbox input "true"
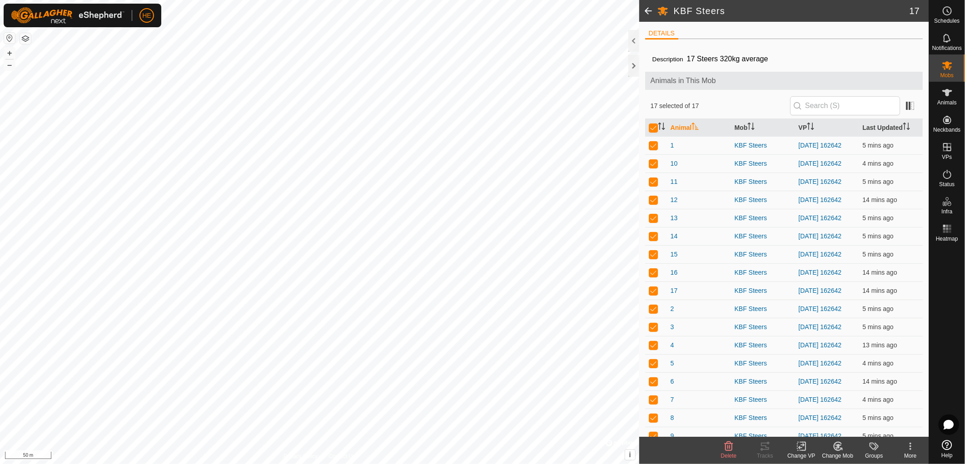
click at [801, 450] on icon at bounding box center [801, 446] width 11 height 11
click at [818, 412] on link "Choose VP..." at bounding box center [828, 407] width 90 height 18
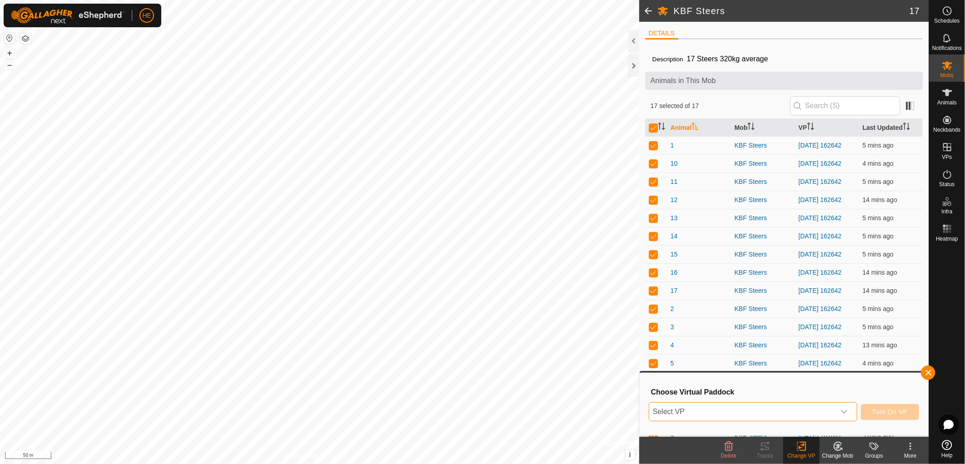
click at [750, 410] on span "Select VP" at bounding box center [742, 412] width 186 height 18
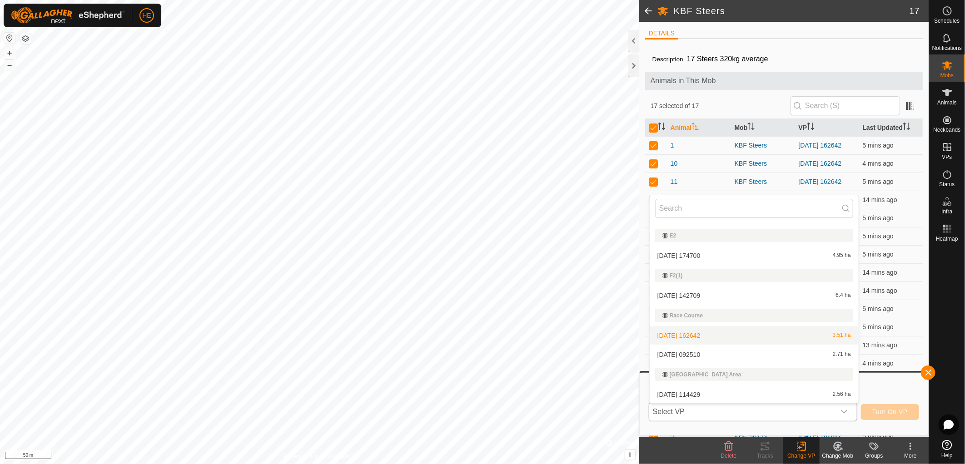
scroll to position [373, 0]
click at [700, 354] on li "2025-08-11 092510 2.71 ha" at bounding box center [753, 355] width 209 height 18
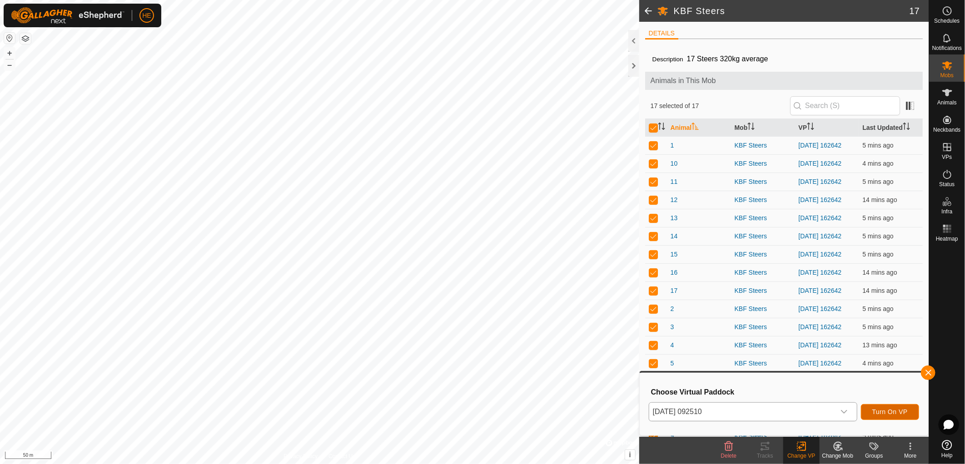
click at [882, 412] on span "Turn On VP" at bounding box center [889, 411] width 35 height 7
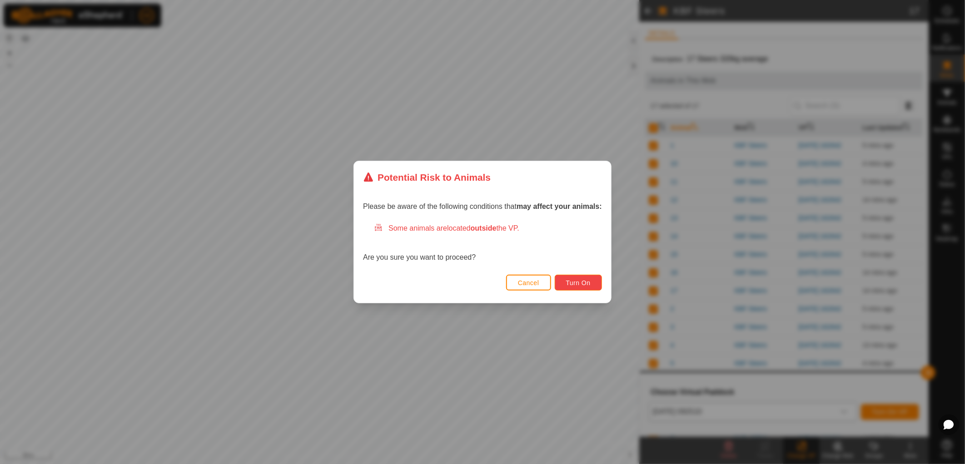
click at [569, 279] on span "Turn On" at bounding box center [578, 282] width 25 height 7
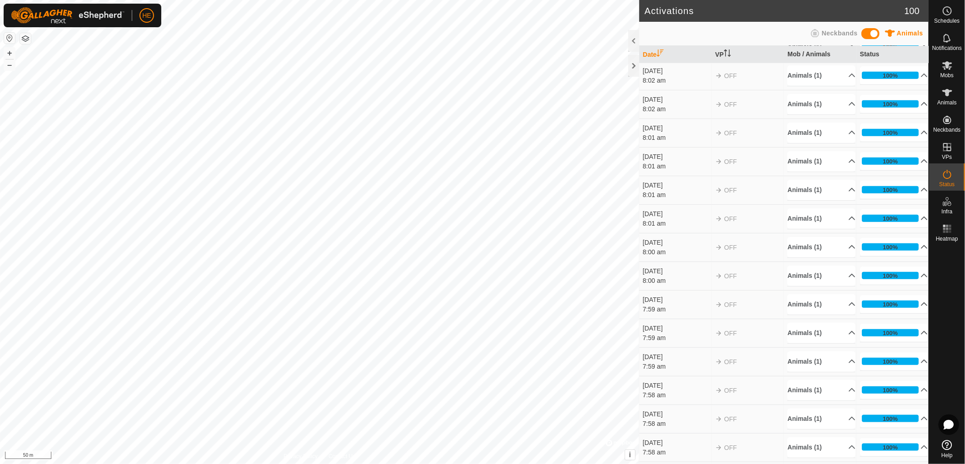
scroll to position [656, 0]
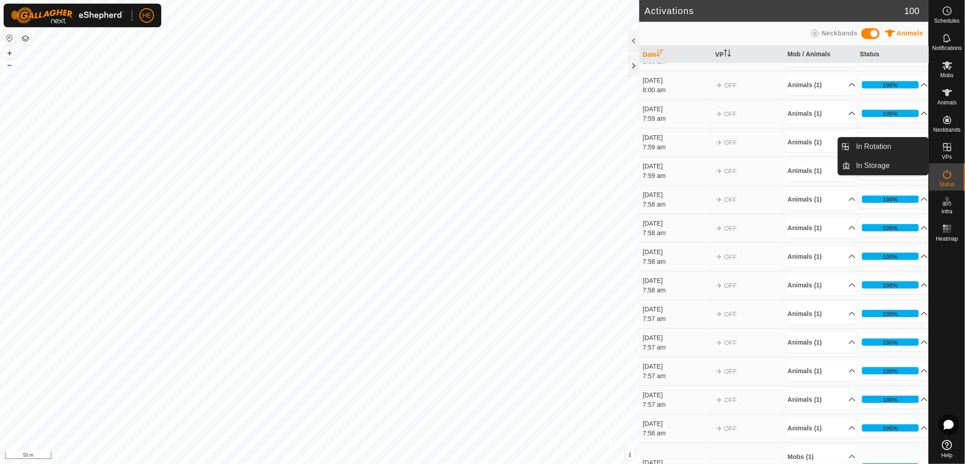
click at [893, 142] on link "In Rotation" at bounding box center [890, 147] width 78 height 18
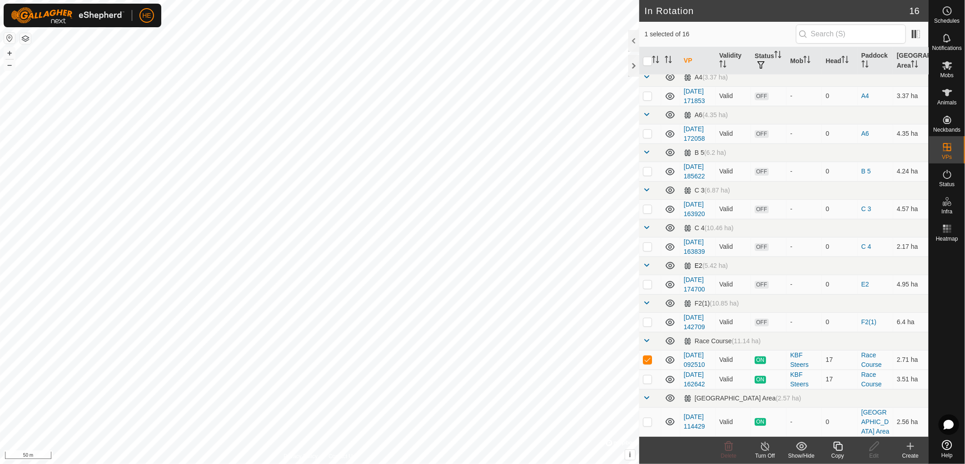
scroll to position [378, 0]
click at [950, 19] on span "Schedules" at bounding box center [946, 20] width 25 height 5
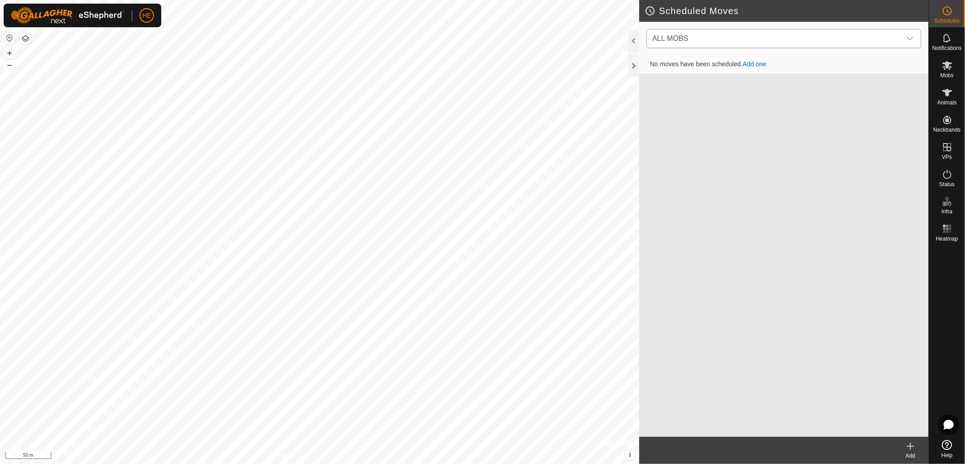
click at [791, 41] on span "ALL MOBS" at bounding box center [774, 39] width 252 height 18
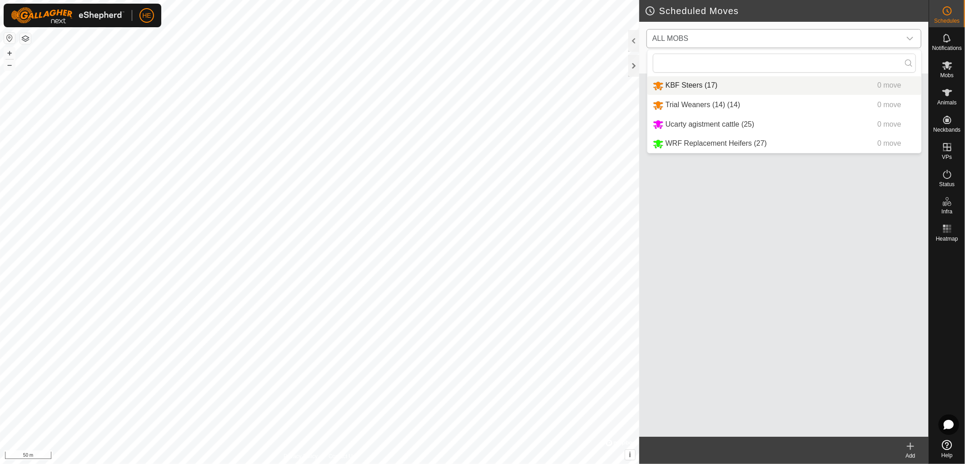
click at [700, 89] on li "KBF Steers (17) 0 move" at bounding box center [784, 85] width 274 height 19
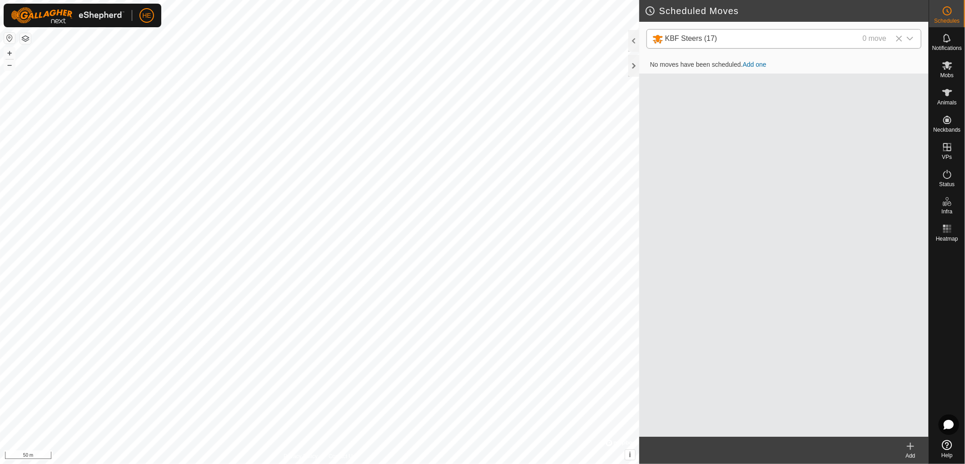
click at [756, 66] on link "Add one" at bounding box center [754, 64] width 24 height 7
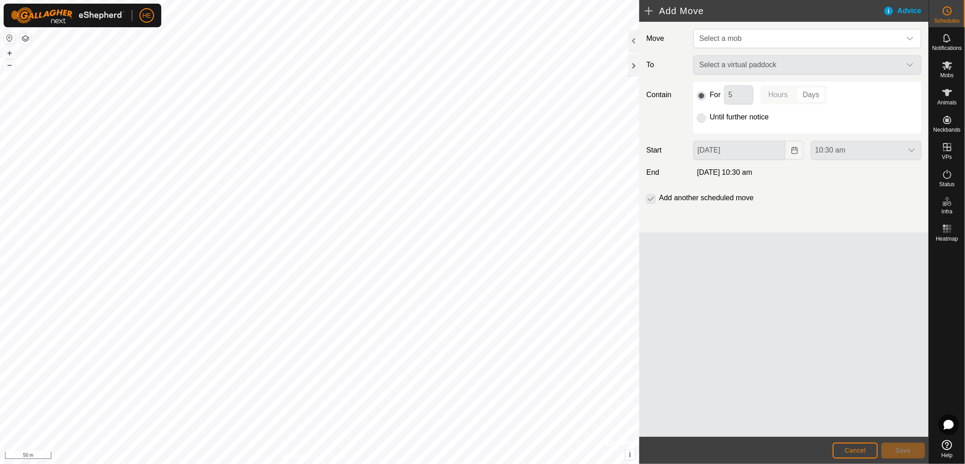
click at [705, 119] on p-radiobutton at bounding box center [701, 117] width 9 height 11
click at [701, 120] on p-radiobutton at bounding box center [701, 117] width 9 height 11
click at [771, 66] on div "Select a virtual paddock" at bounding box center [806, 64] width 235 height 19
click at [909, 64] on div "Select a virtual paddock" at bounding box center [806, 64] width 235 height 19
click at [911, 30] on div "dropdown trigger" at bounding box center [910, 39] width 18 height 18
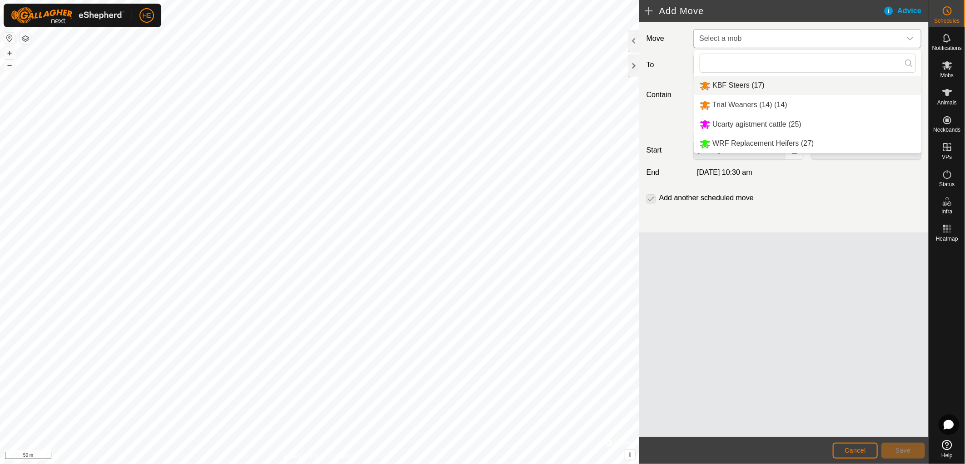
click at [835, 91] on li "KBF Steers (17)" at bounding box center [807, 85] width 227 height 19
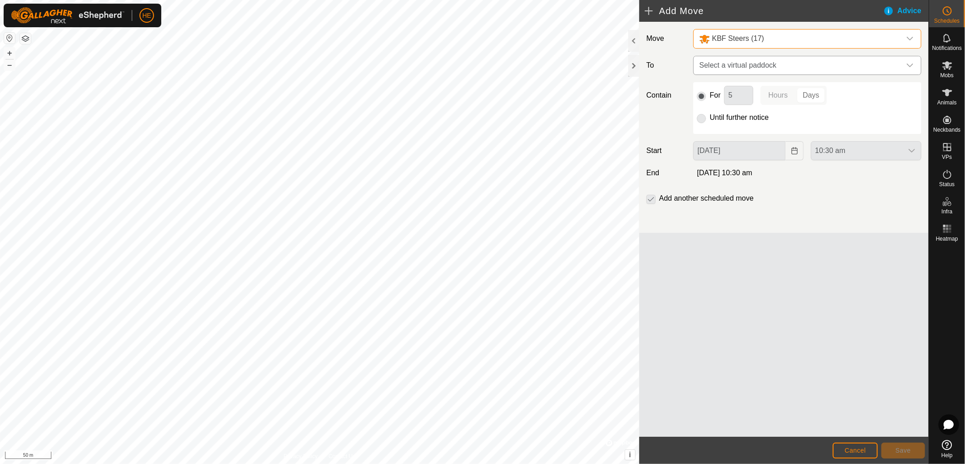
click at [887, 62] on span "Select a virtual paddock" at bounding box center [797, 65] width 205 height 18
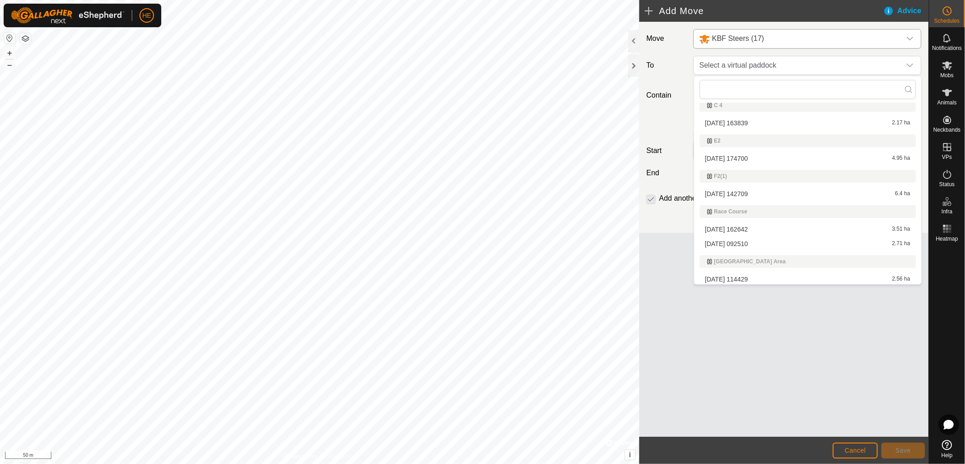
scroll to position [300, 0]
click at [761, 240] on li "2025-08-11 092510 2.71 ha" at bounding box center [807, 243] width 216 height 14
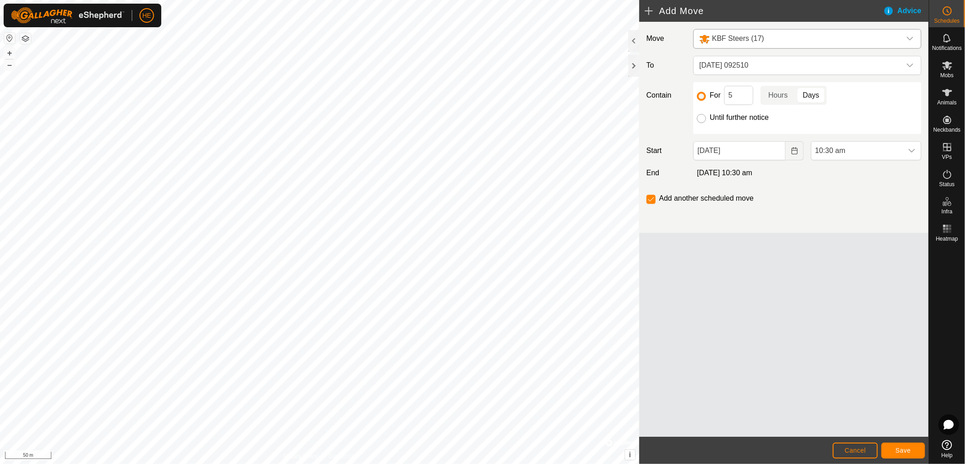
click at [703, 119] on input "Until further notice" at bounding box center [701, 118] width 9 height 9
radio input "true"
checkbox input "false"
click at [896, 451] on span "Save" at bounding box center [902, 450] width 15 height 7
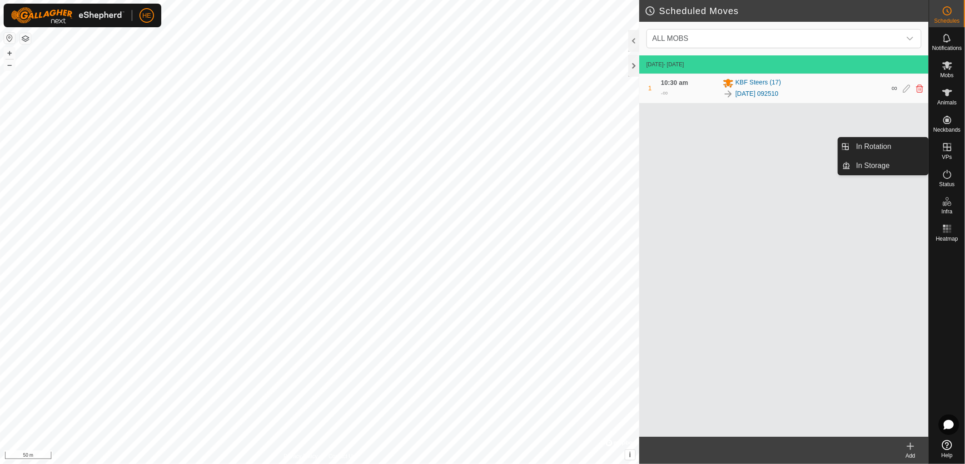
click at [947, 157] on span "VPs" at bounding box center [946, 156] width 10 height 5
click at [895, 168] on link "In Storage" at bounding box center [890, 166] width 78 height 18
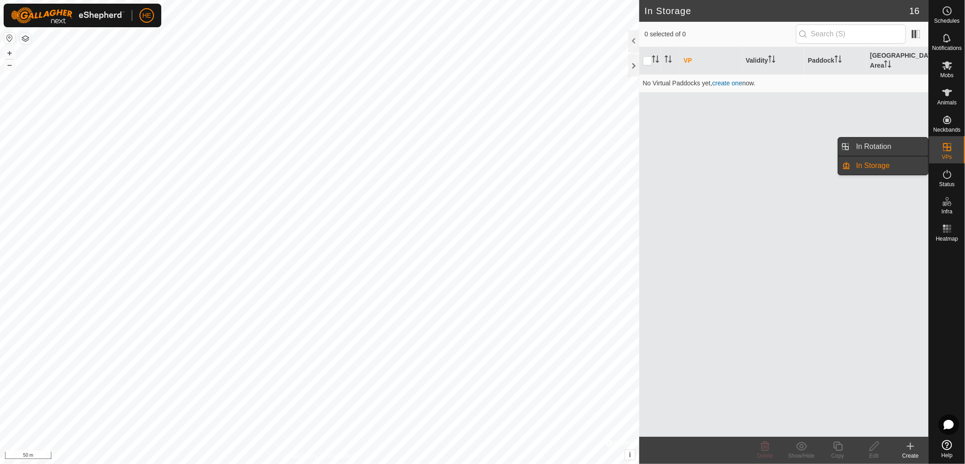
click at [883, 152] on link "In Rotation" at bounding box center [890, 147] width 78 height 18
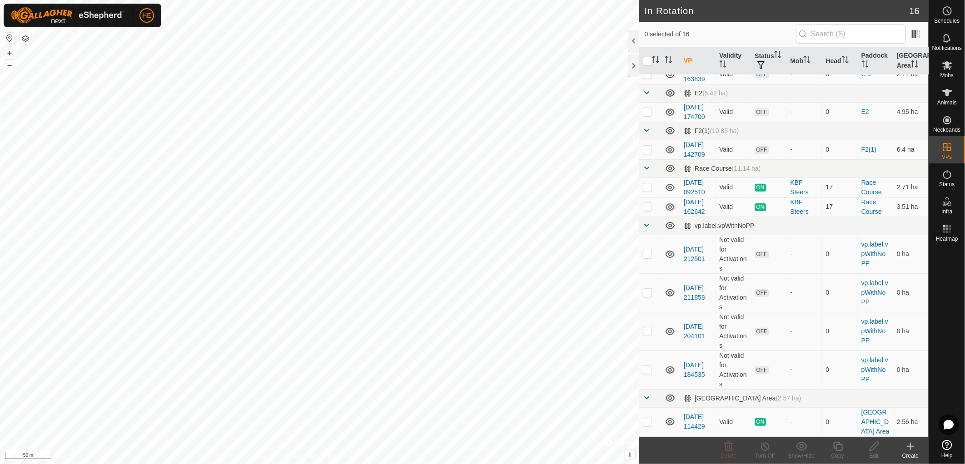
scroll to position [378, 0]
click at [650, 418] on p-checkbox at bounding box center [647, 421] width 9 height 7
checkbox input "true"
click at [865, 409] on link "Western Main Dam Parkland Area" at bounding box center [875, 422] width 28 height 26
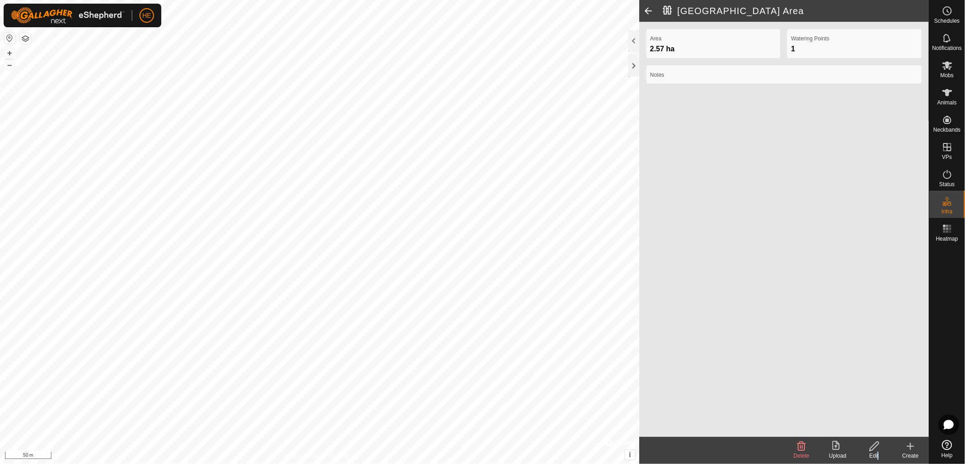
click at [876, 452] on div "Edit" at bounding box center [874, 456] width 36 height 8
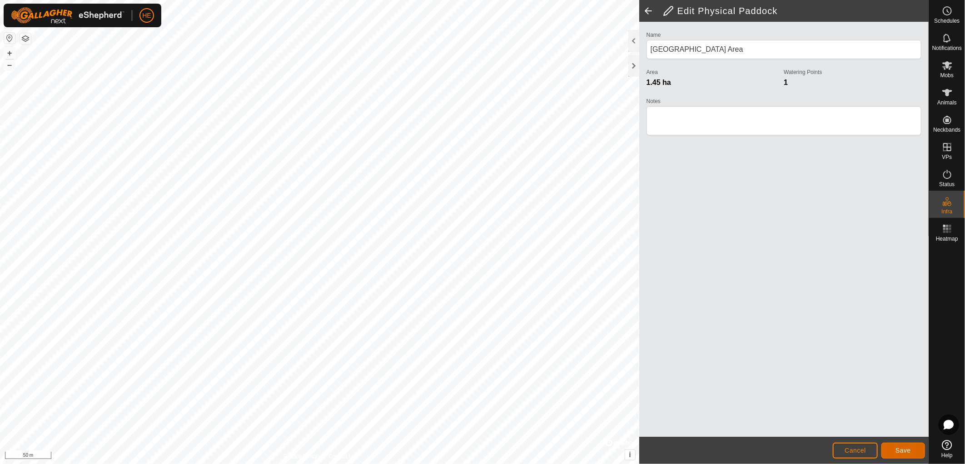
click at [909, 453] on span "Save" at bounding box center [902, 450] width 15 height 7
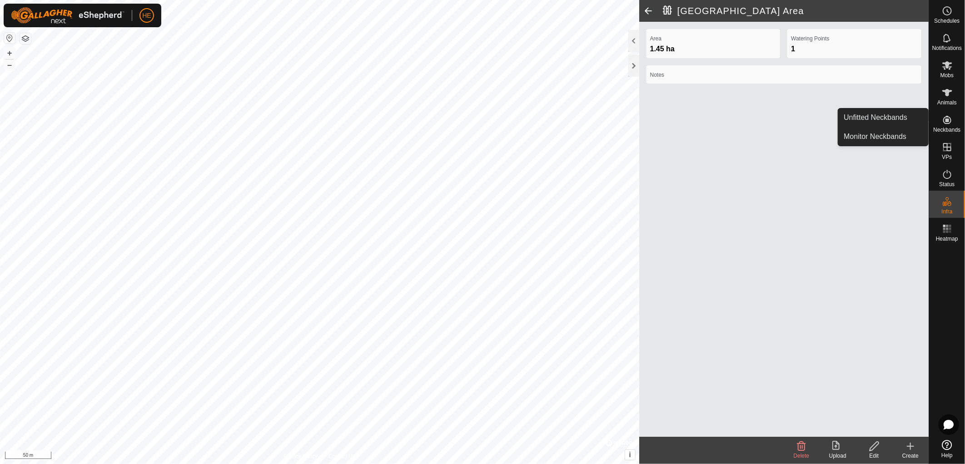
click at [945, 121] on icon at bounding box center [947, 120] width 8 height 8
click at [952, 129] on span "Neckbands" at bounding box center [946, 129] width 27 height 5
click at [876, 448] on icon at bounding box center [873, 446] width 11 height 11
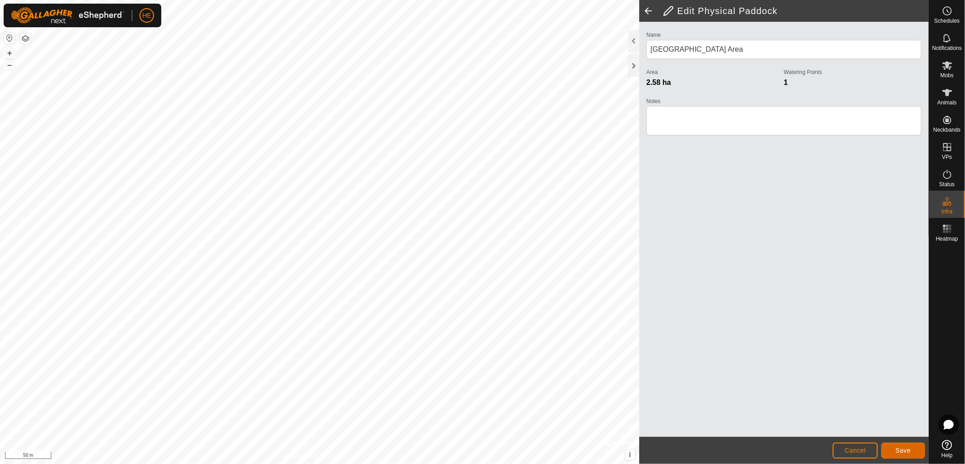
click at [898, 452] on span "Save" at bounding box center [902, 450] width 15 height 7
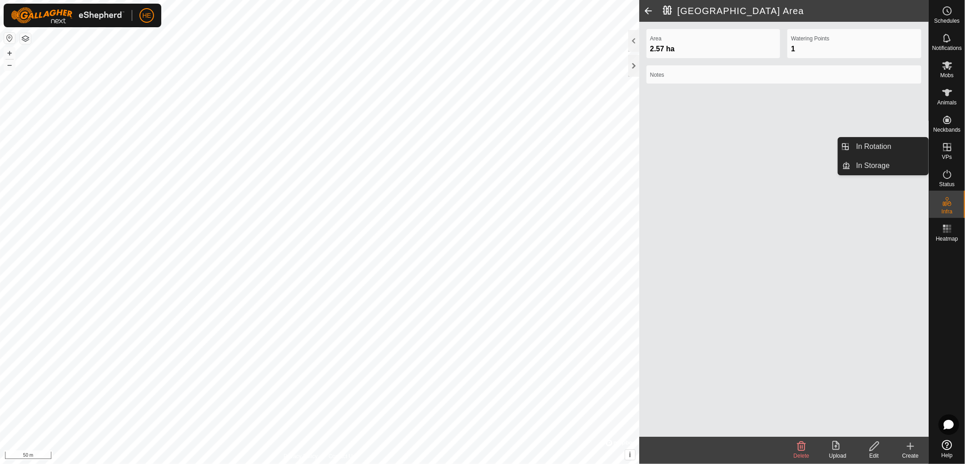
click at [950, 148] on icon at bounding box center [947, 147] width 8 height 8
click at [901, 146] on link "In Rotation" at bounding box center [890, 147] width 78 height 18
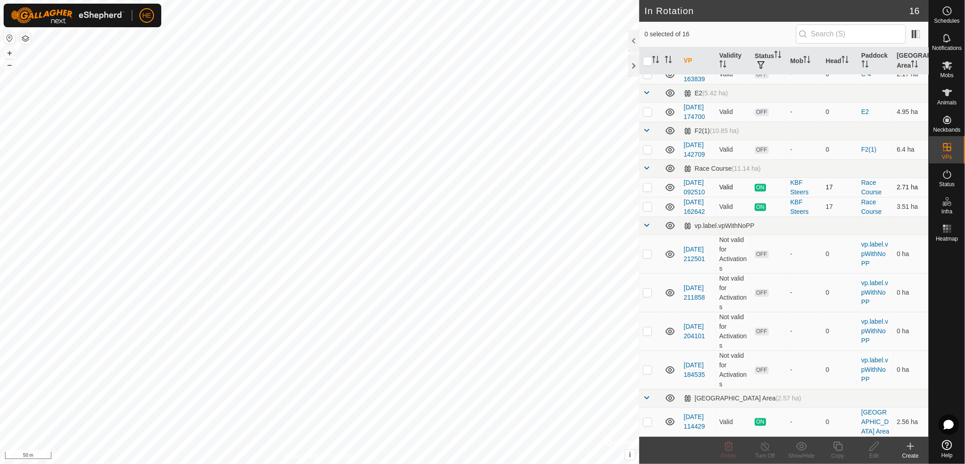
scroll to position [378, 0]
click at [646, 418] on p-checkbox at bounding box center [647, 421] width 9 height 7
checkbox input "true"
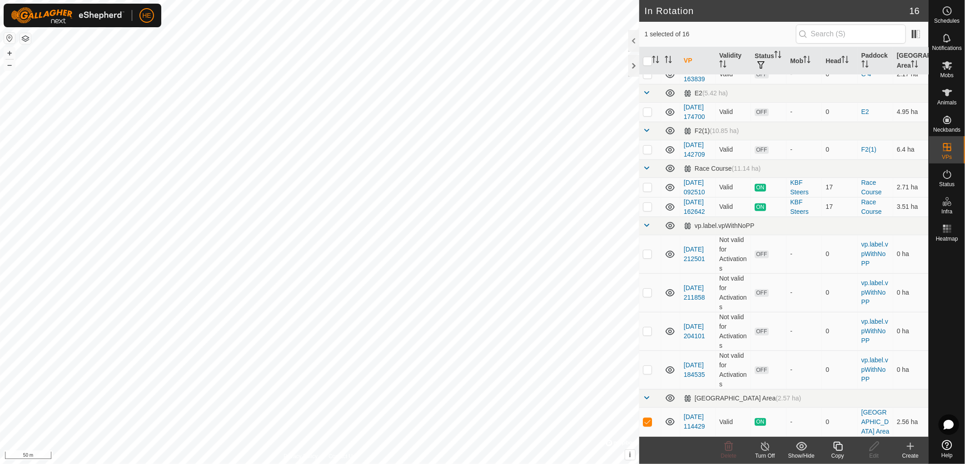
click at [764, 450] on icon at bounding box center [764, 446] width 11 height 11
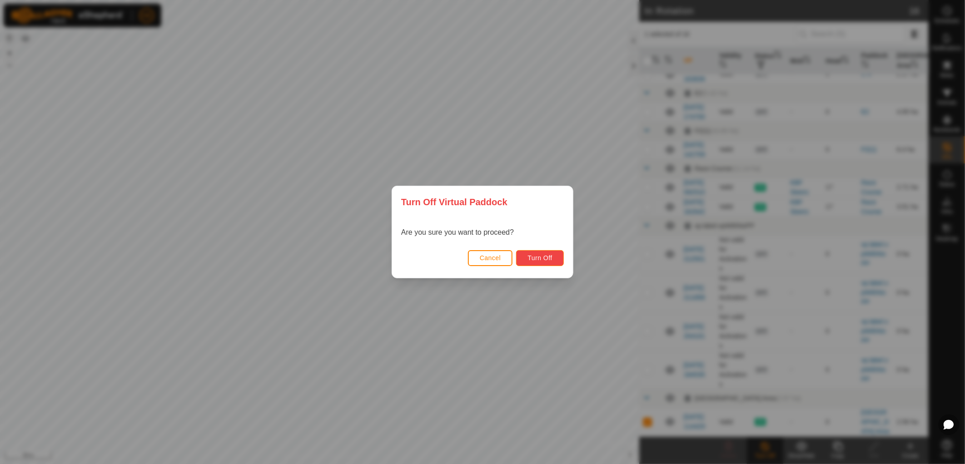
click at [555, 254] on button "Turn Off" at bounding box center [540, 258] width 48 height 16
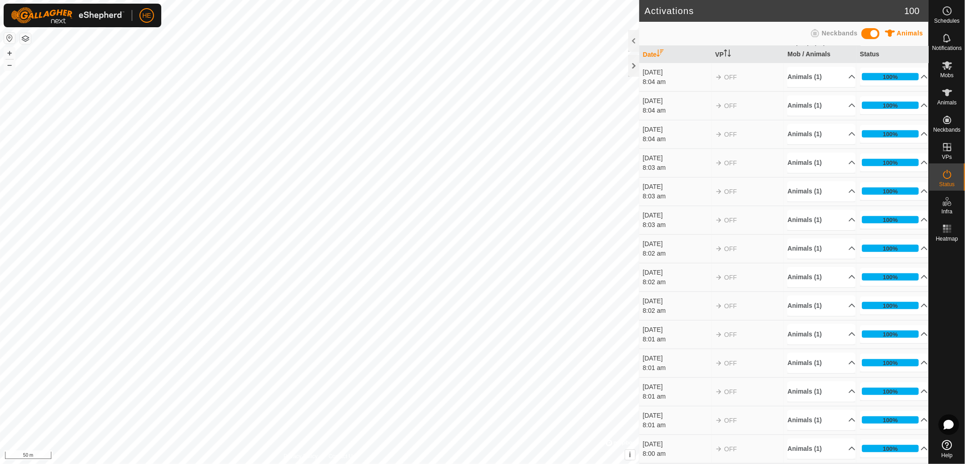
scroll to position [302, 0]
